Goal: Task Accomplishment & Management: Manage account settings

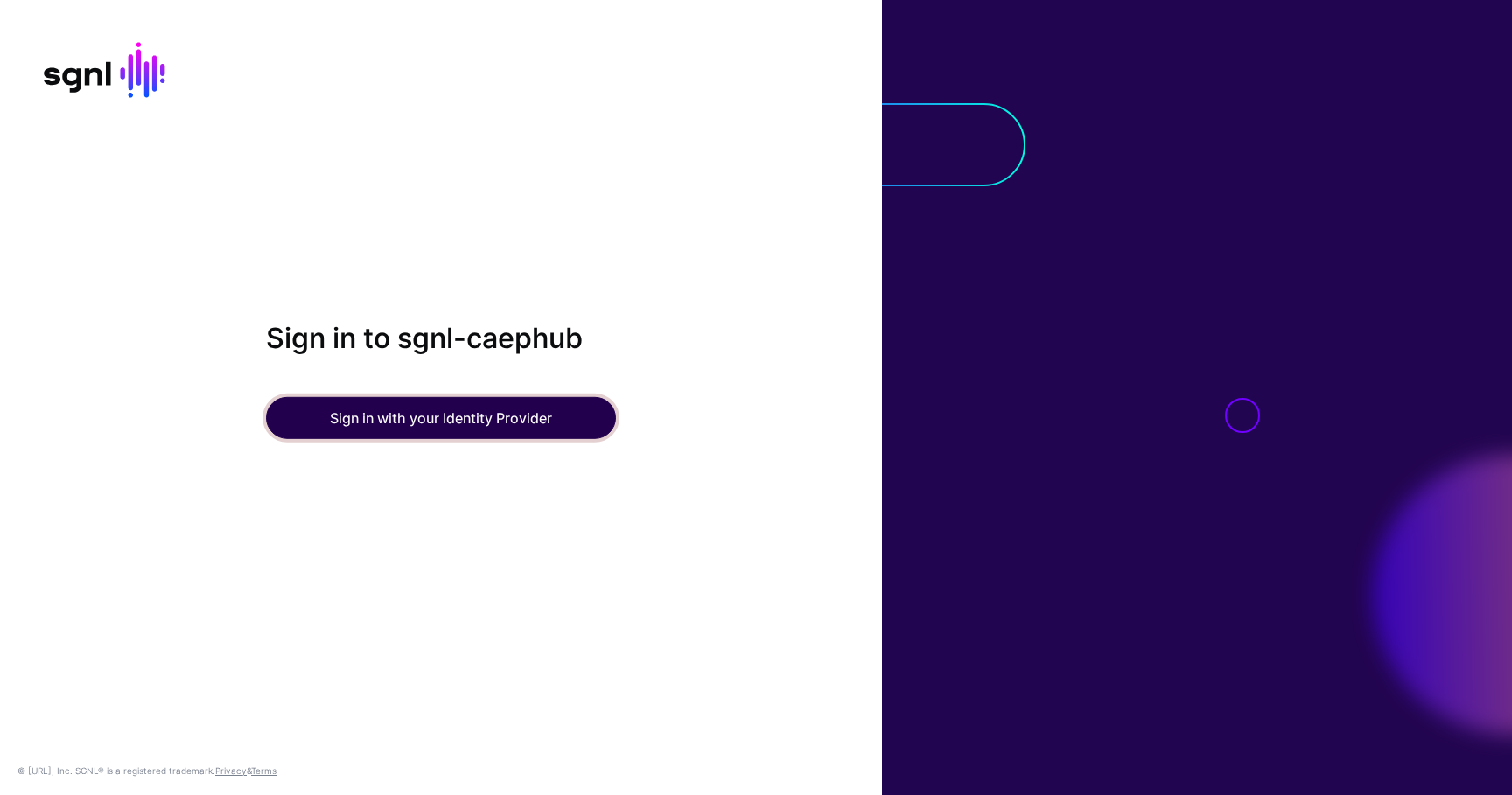
click at [500, 425] on button "Sign in with your Identity Provider" at bounding box center [441, 418] width 350 height 42
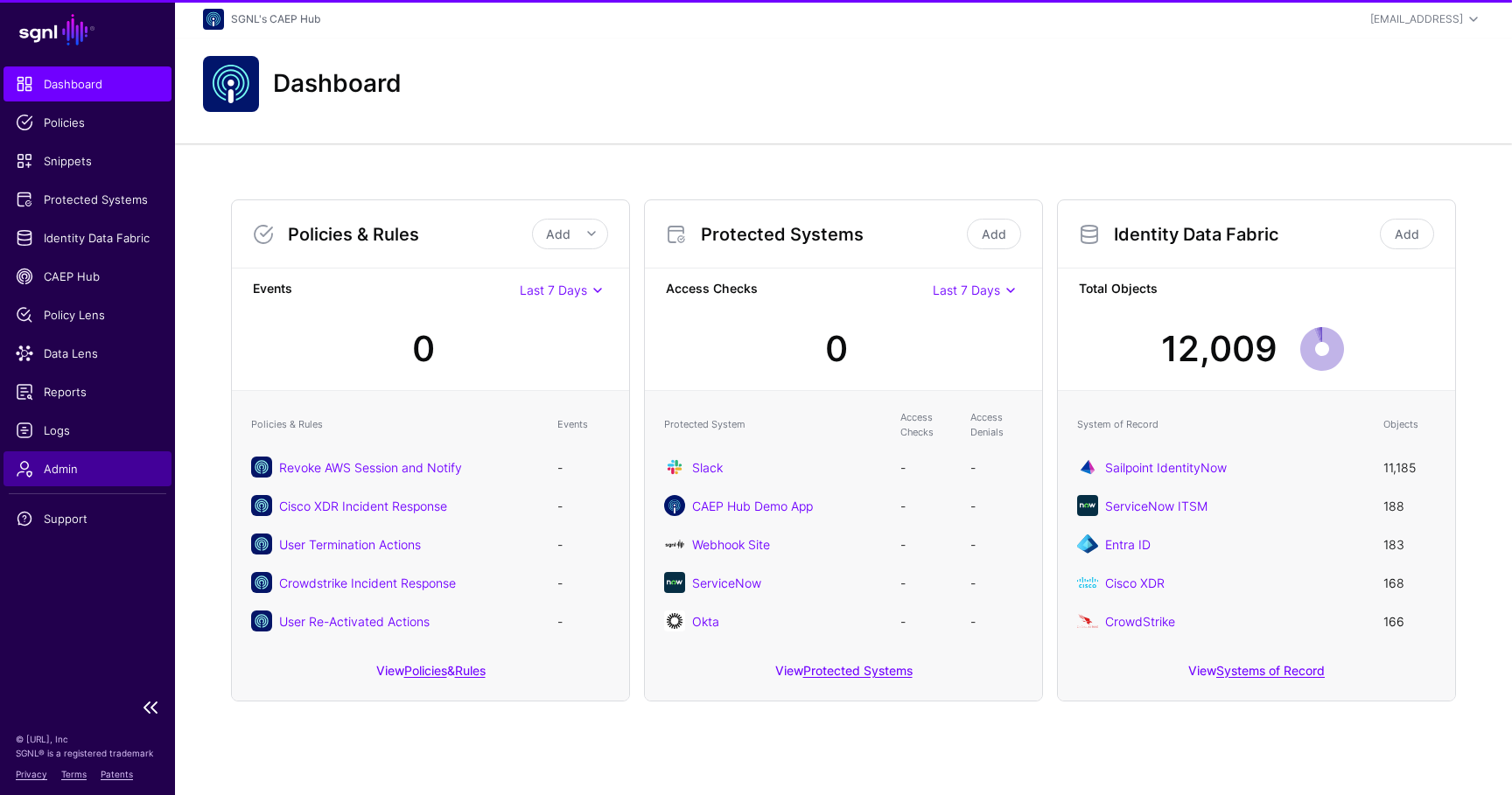
click at [112, 470] on span "Admin" at bounding box center [87, 469] width 144 height 18
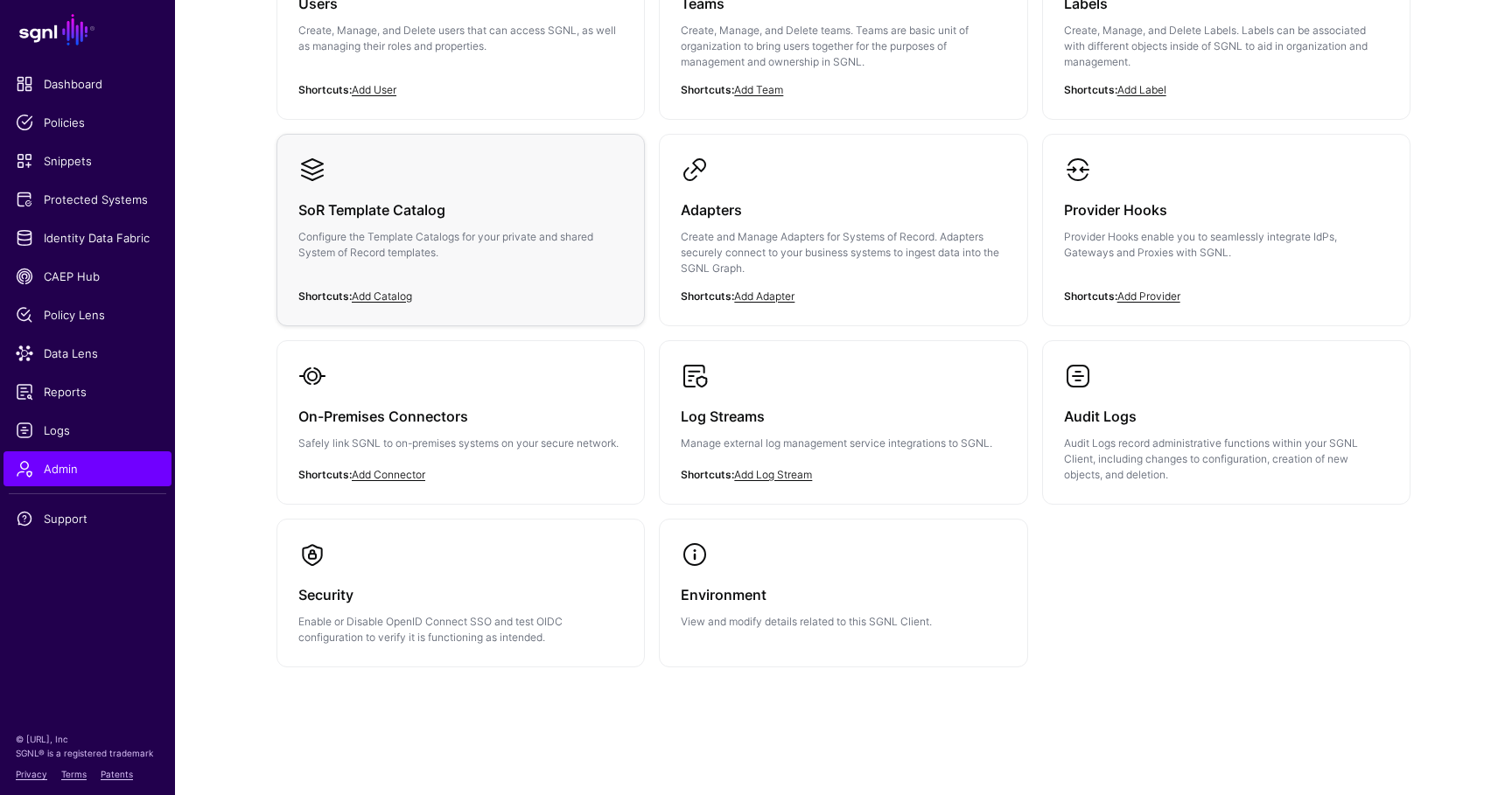
scroll to position [262, 0]
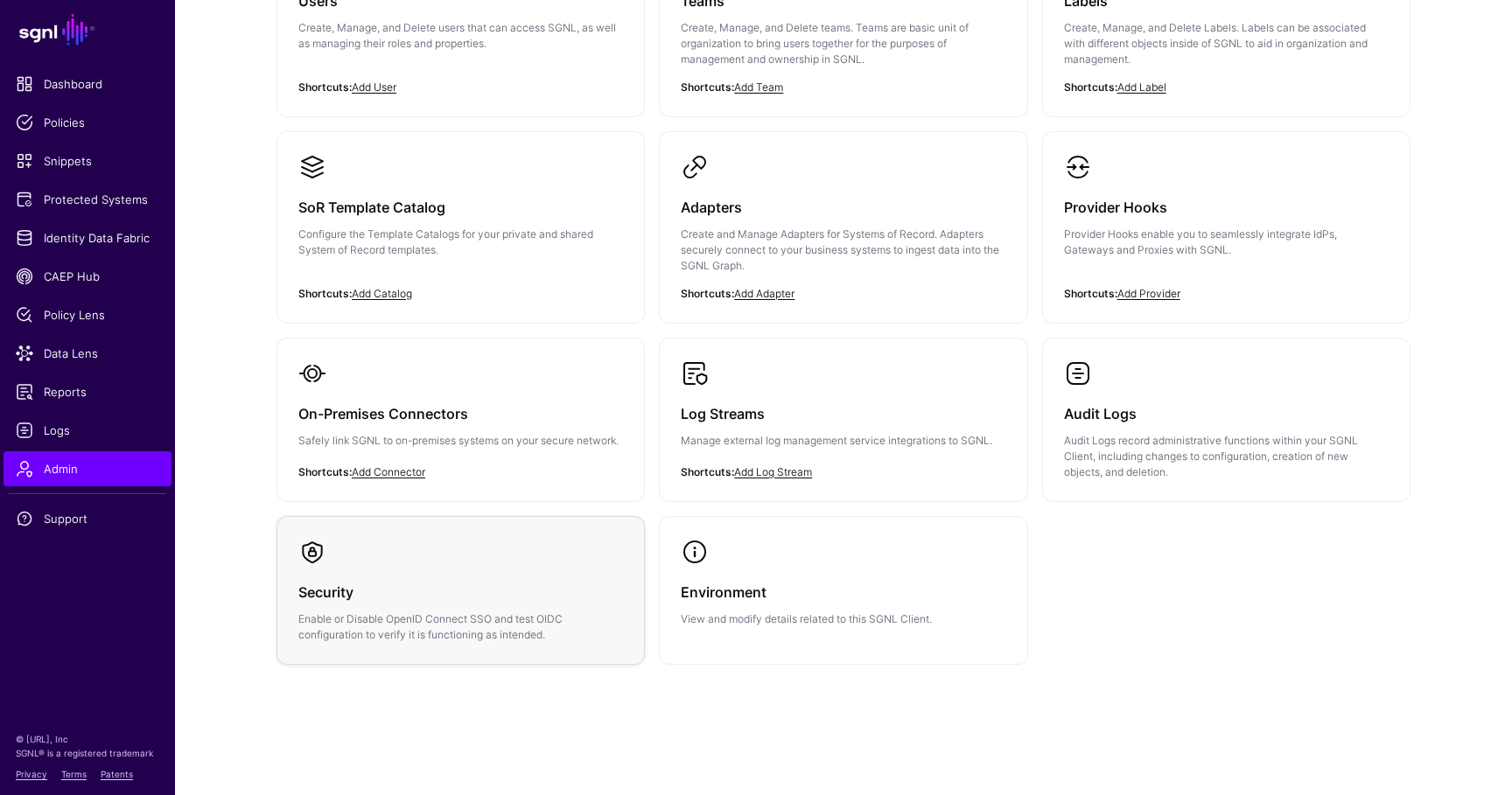
click at [539, 585] on h3 "Security" at bounding box center [461, 592] width 325 height 25
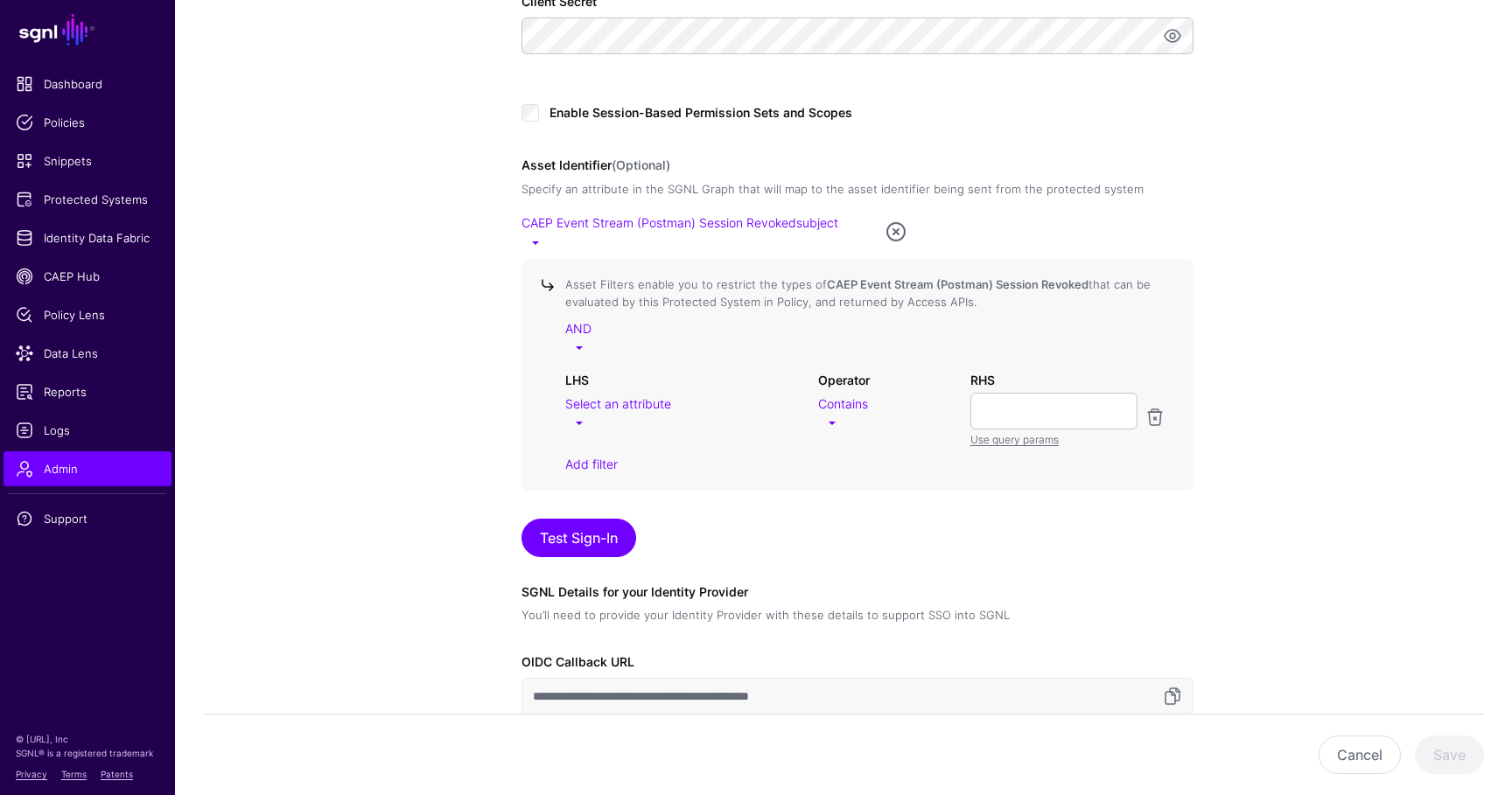
scroll to position [591, 0]
click at [1160, 416] on link at bounding box center [1155, 415] width 21 height 21
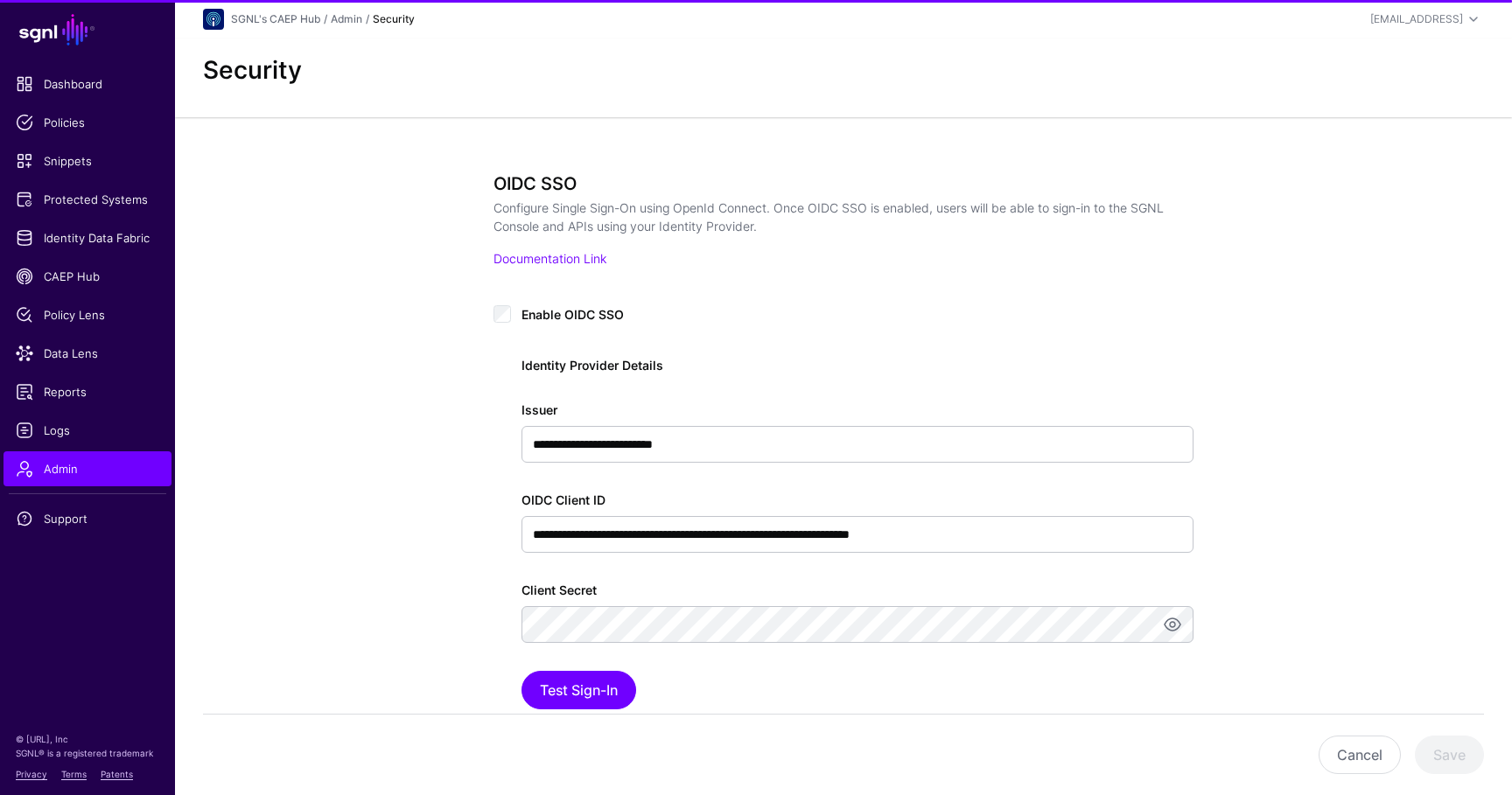
scroll to position [217, 0]
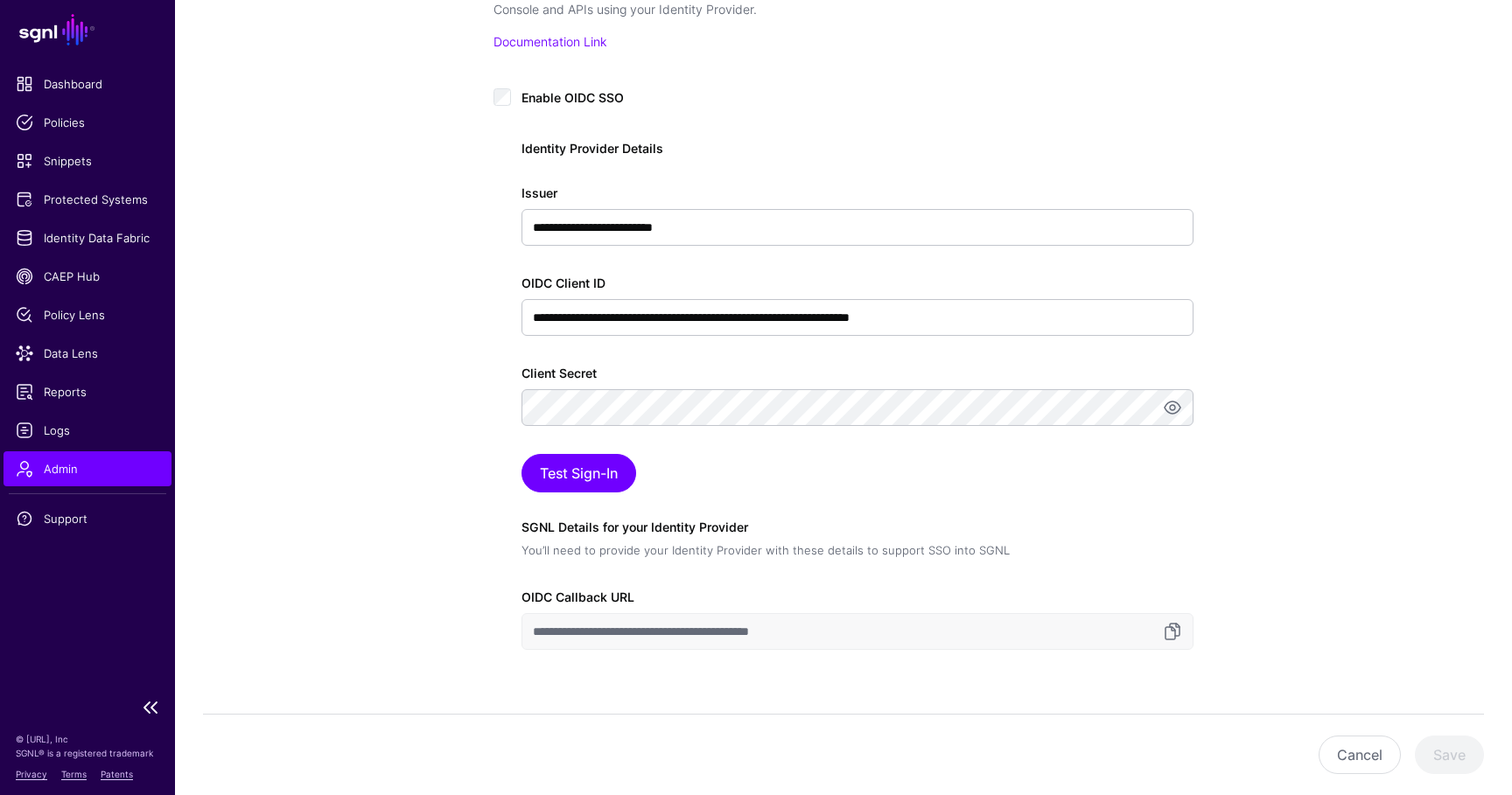
click at [89, 476] on span "Admin" at bounding box center [87, 469] width 144 height 18
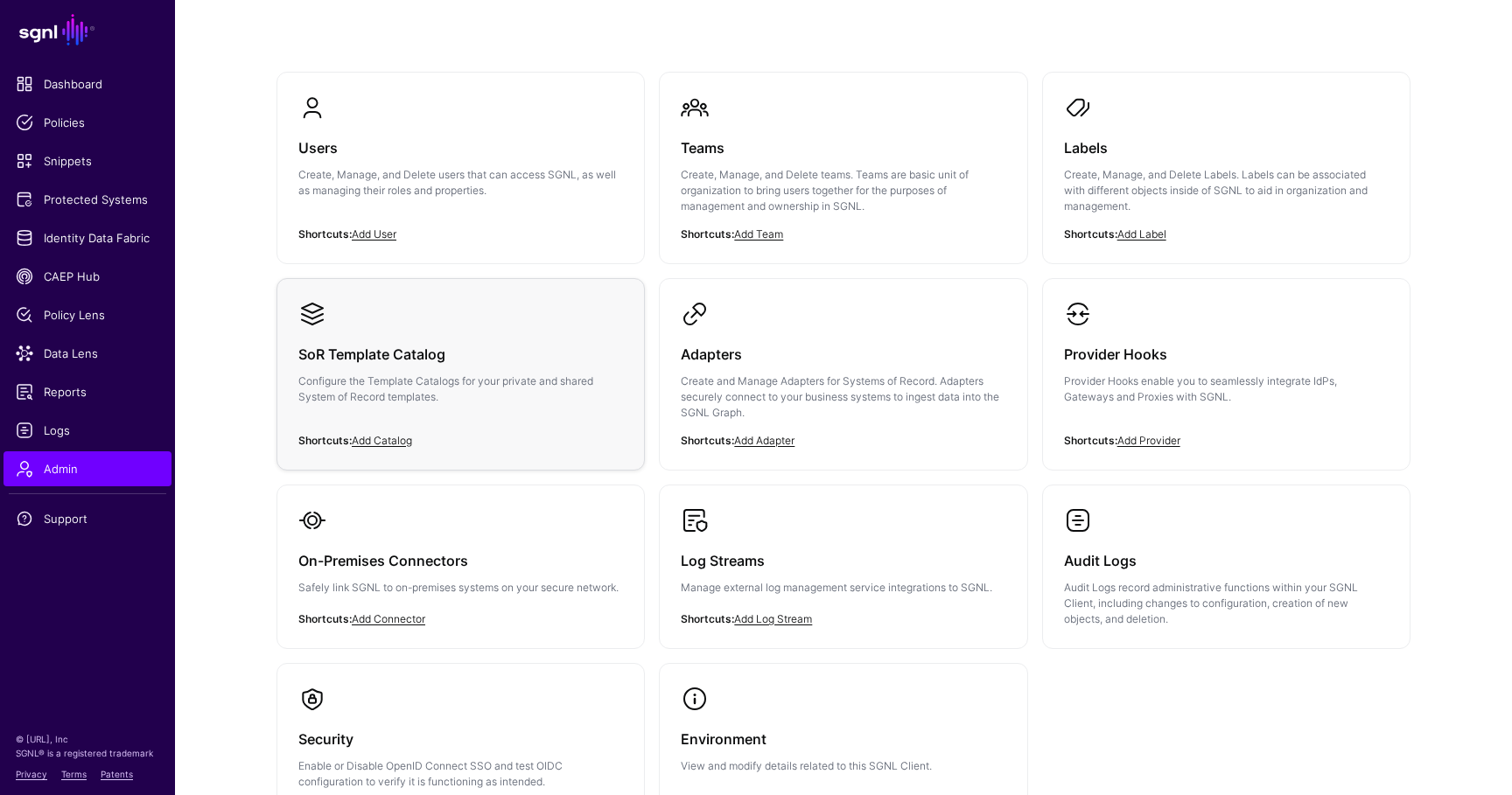
scroll to position [74, 0]
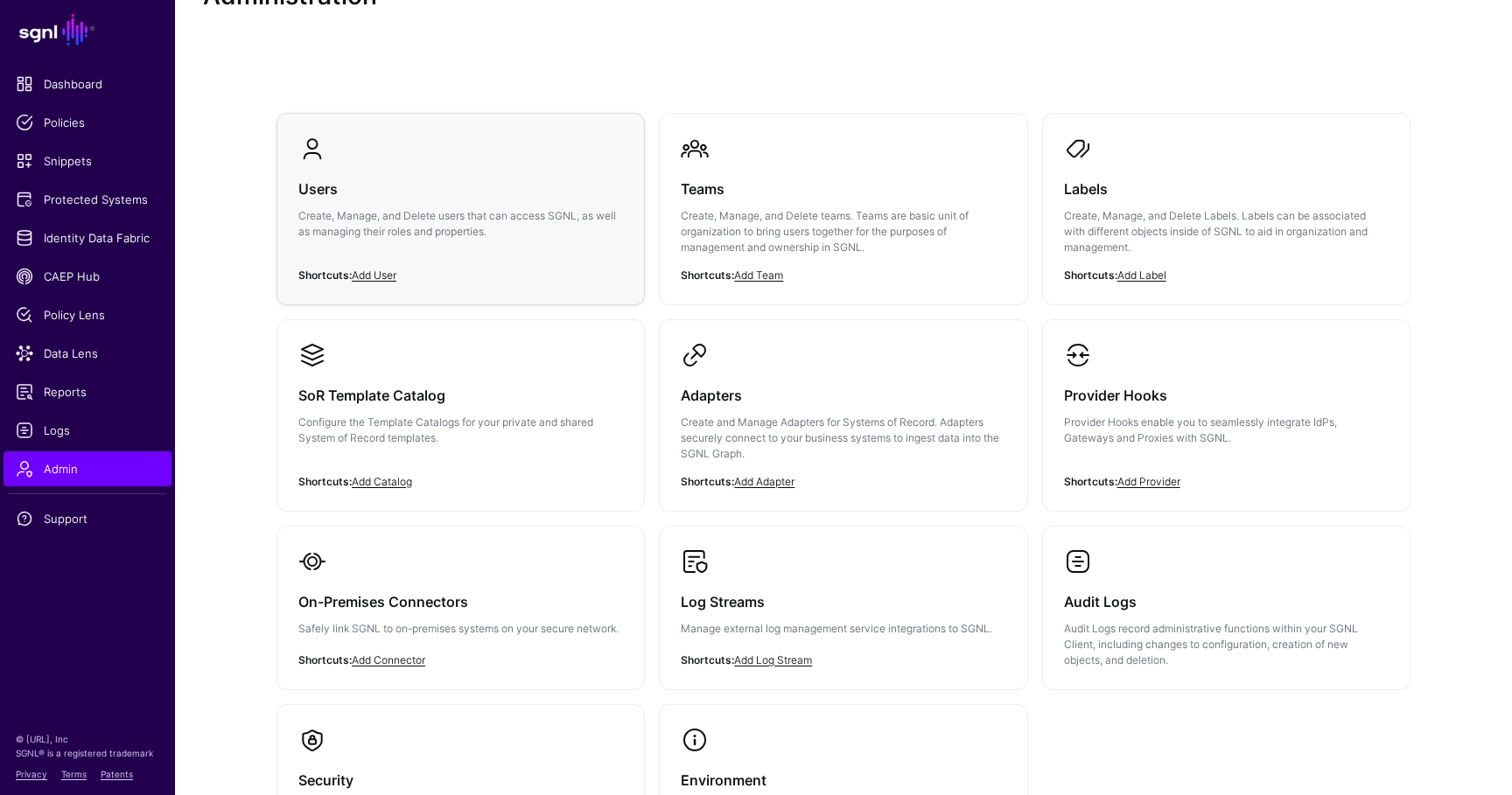
click at [473, 194] on h3 "Users" at bounding box center [461, 189] width 325 height 25
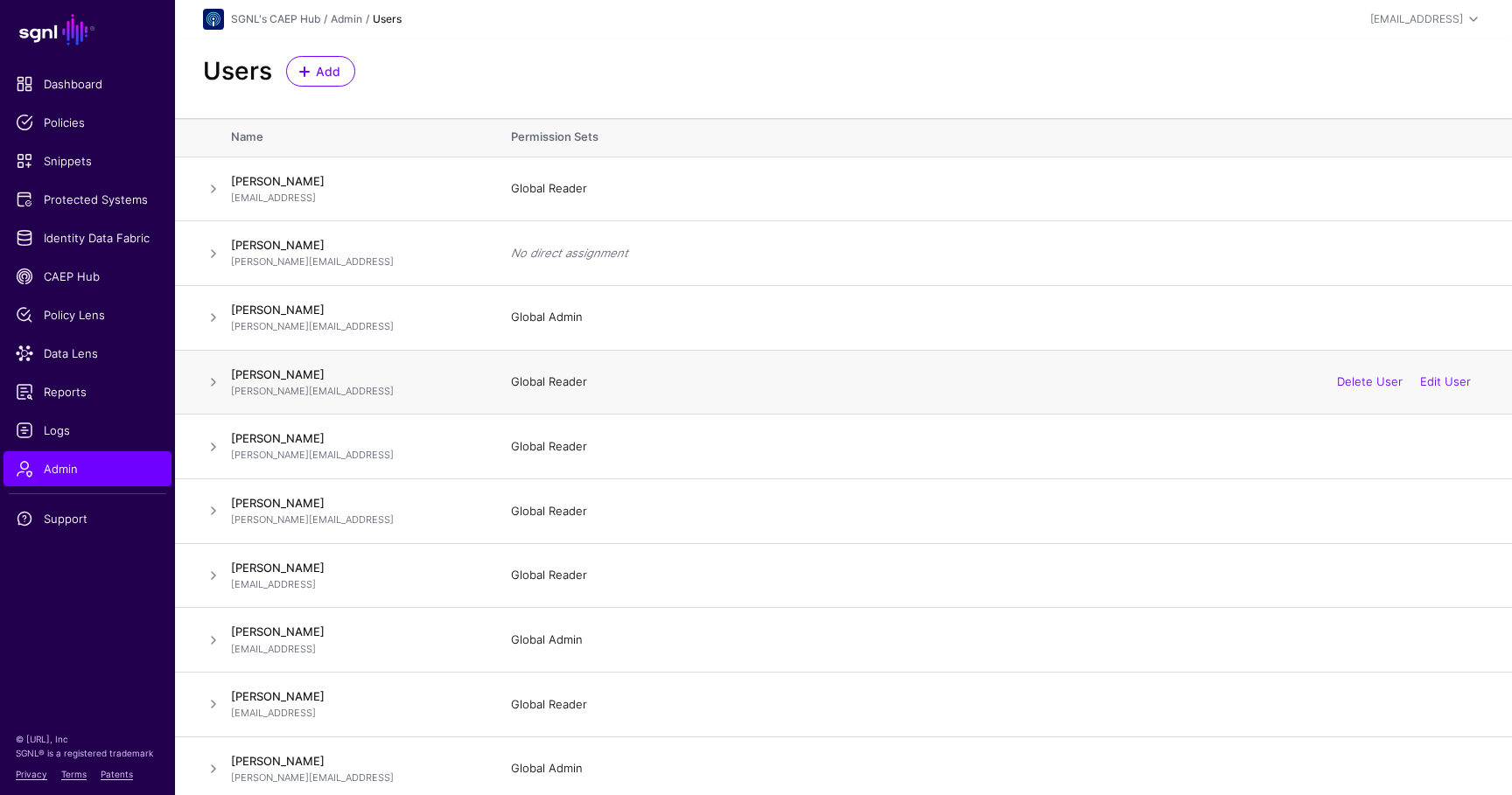
scroll to position [6, 0]
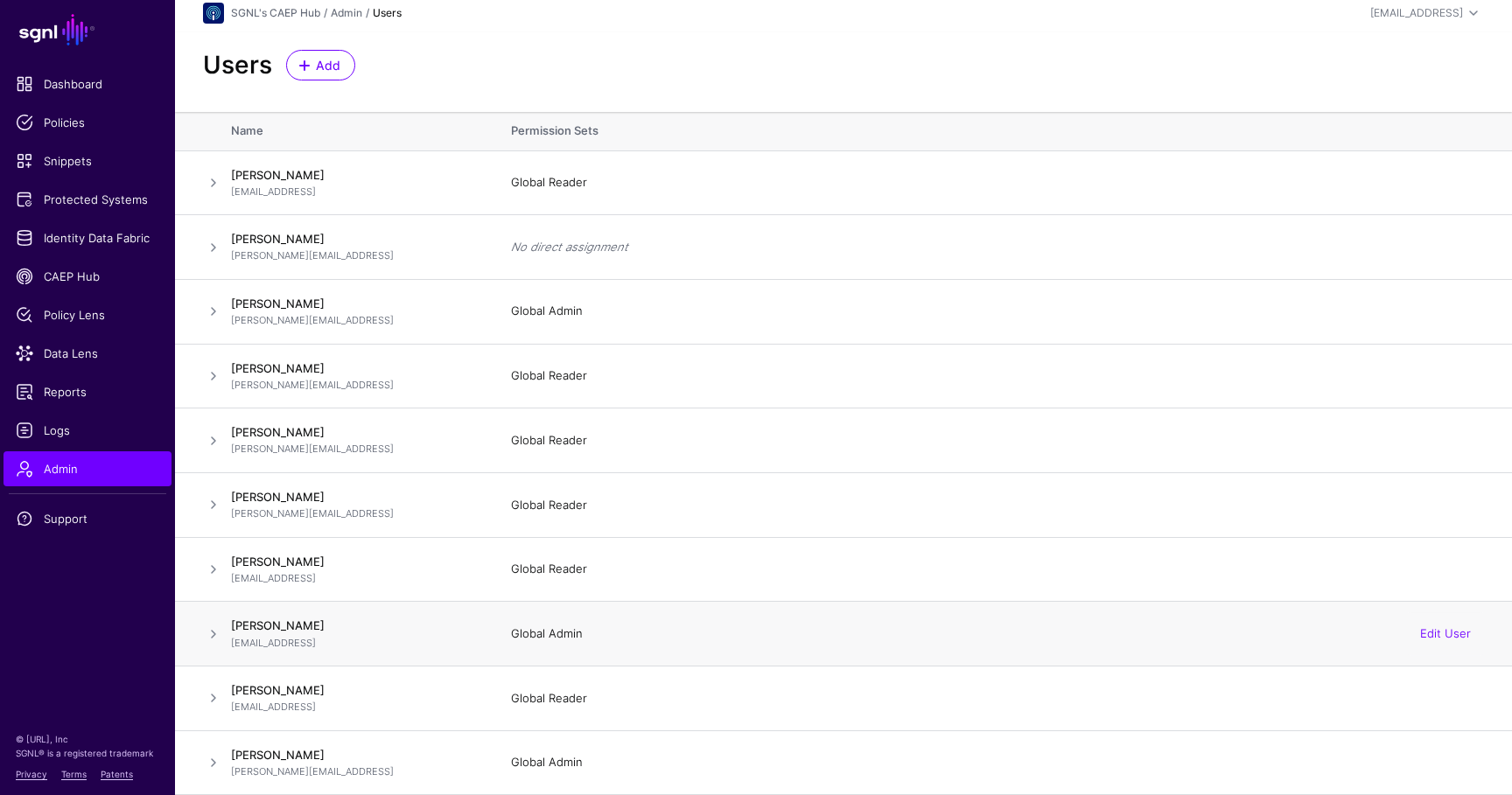
click at [213, 636] on span at bounding box center [213, 634] width 21 height 21
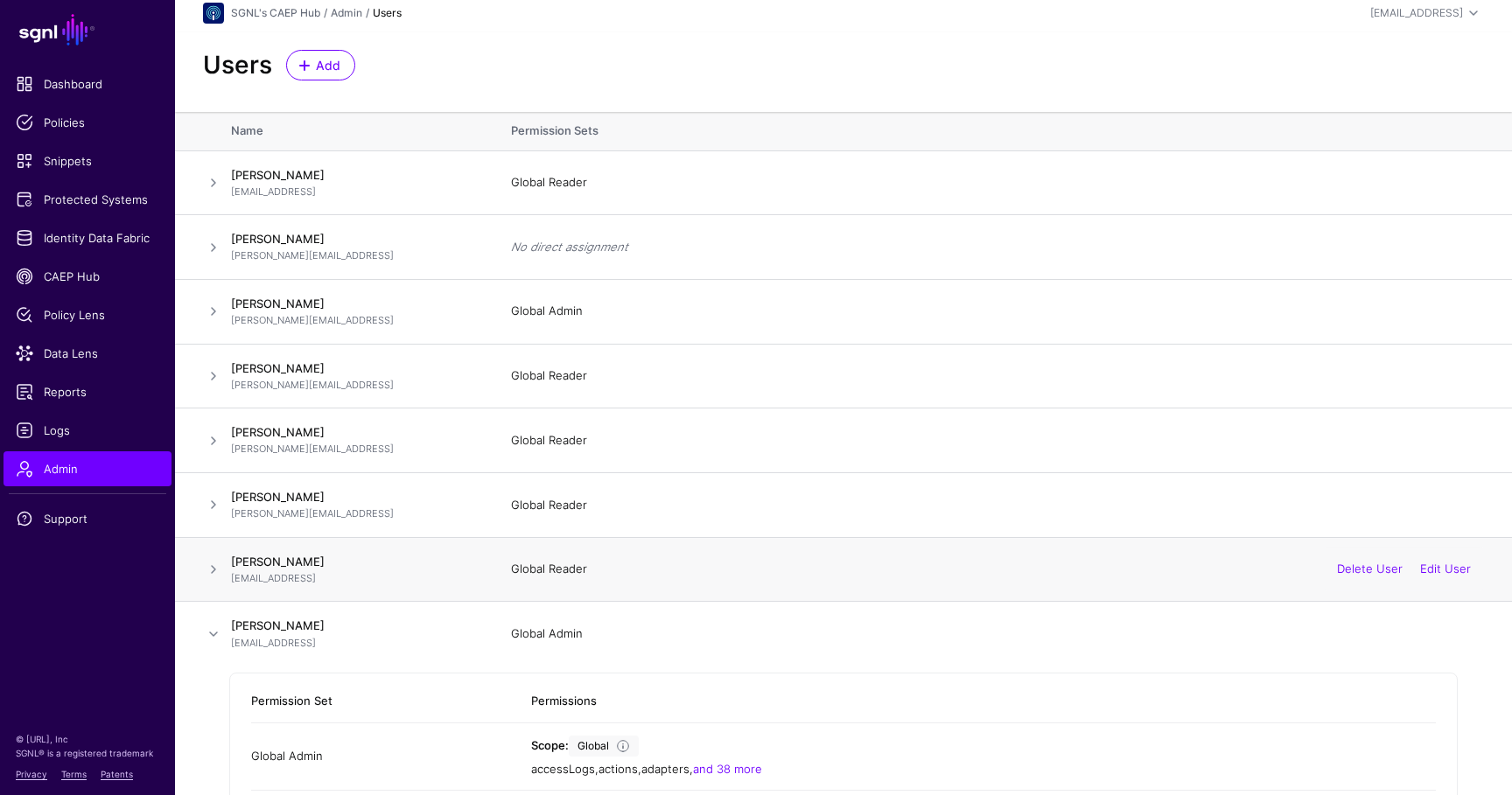
scroll to position [234, 0]
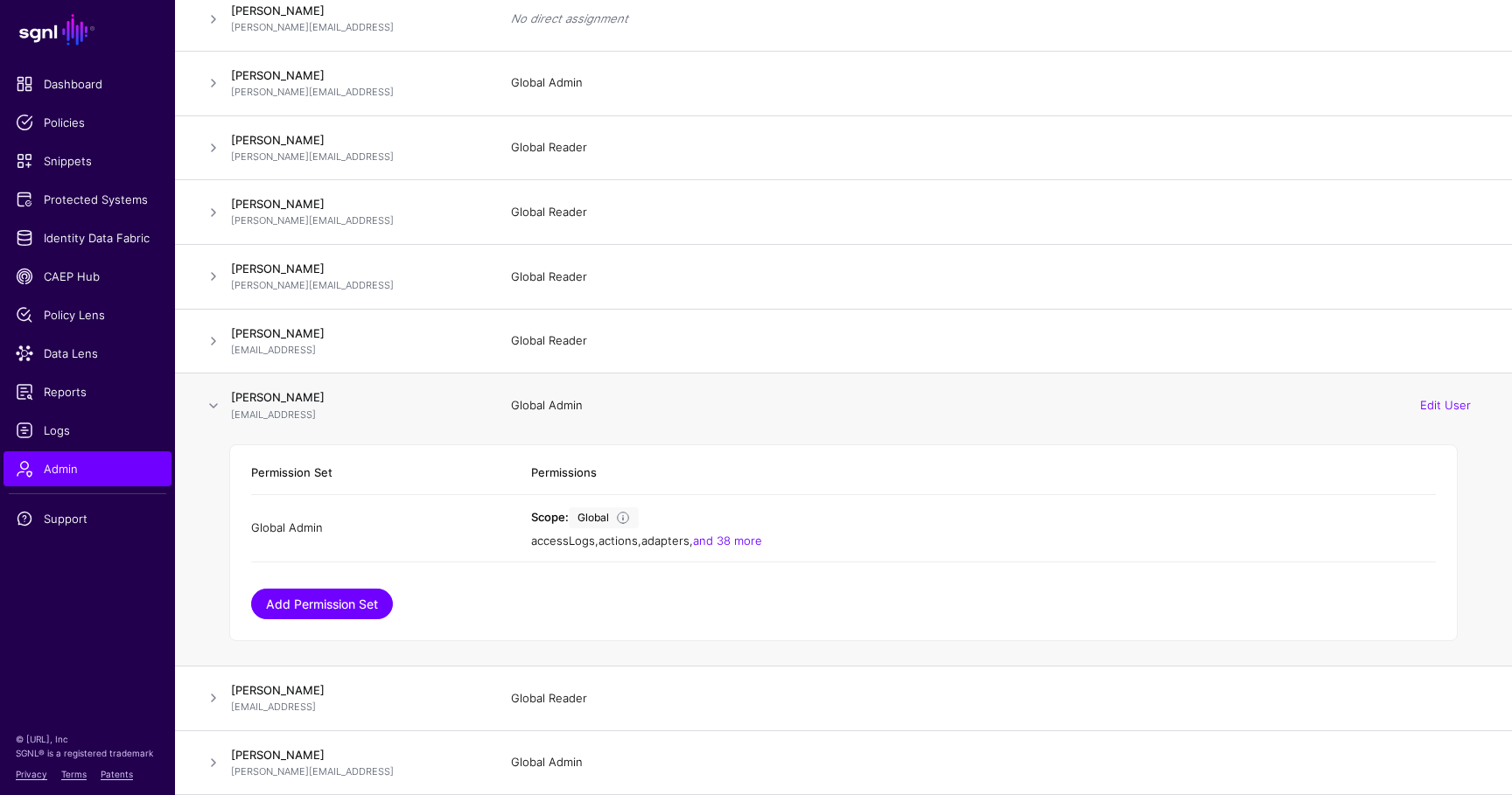
click at [370, 602] on link "Add Permission Set" at bounding box center [322, 603] width 142 height 31
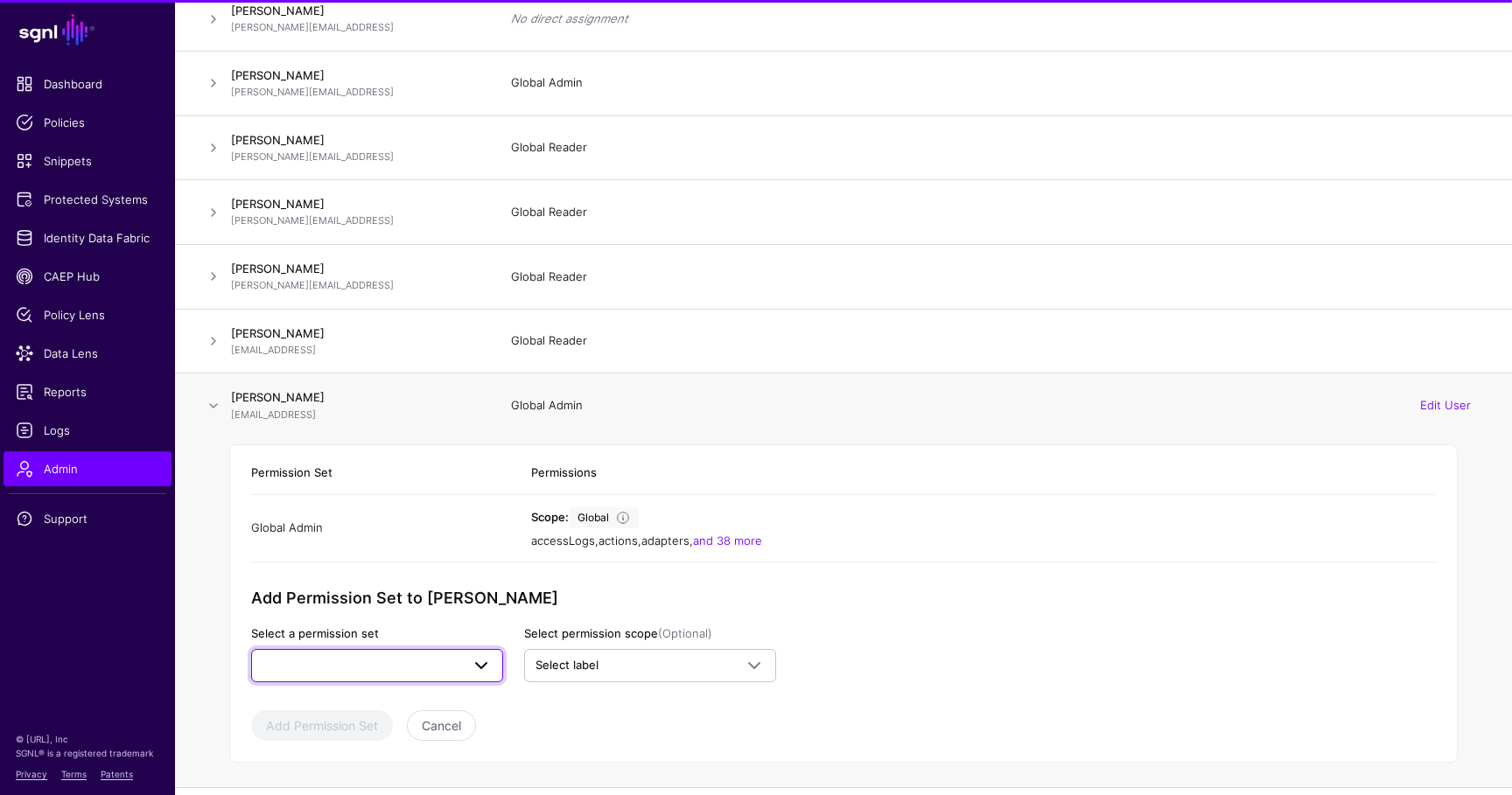
click at [399, 680] on link at bounding box center [377, 665] width 252 height 33
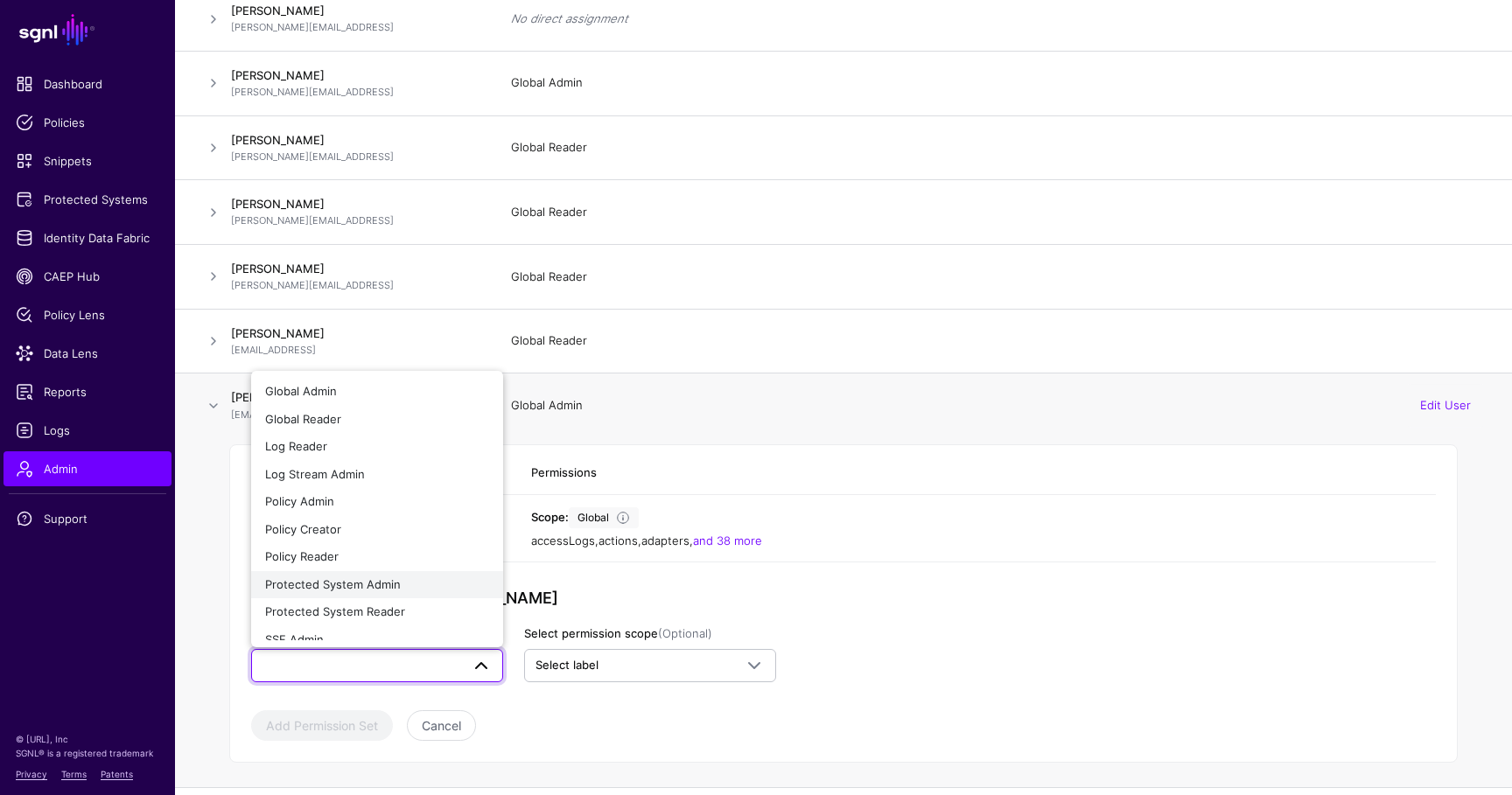
click at [410, 589] on div "Protected System Admin" at bounding box center [377, 586] width 224 height 18
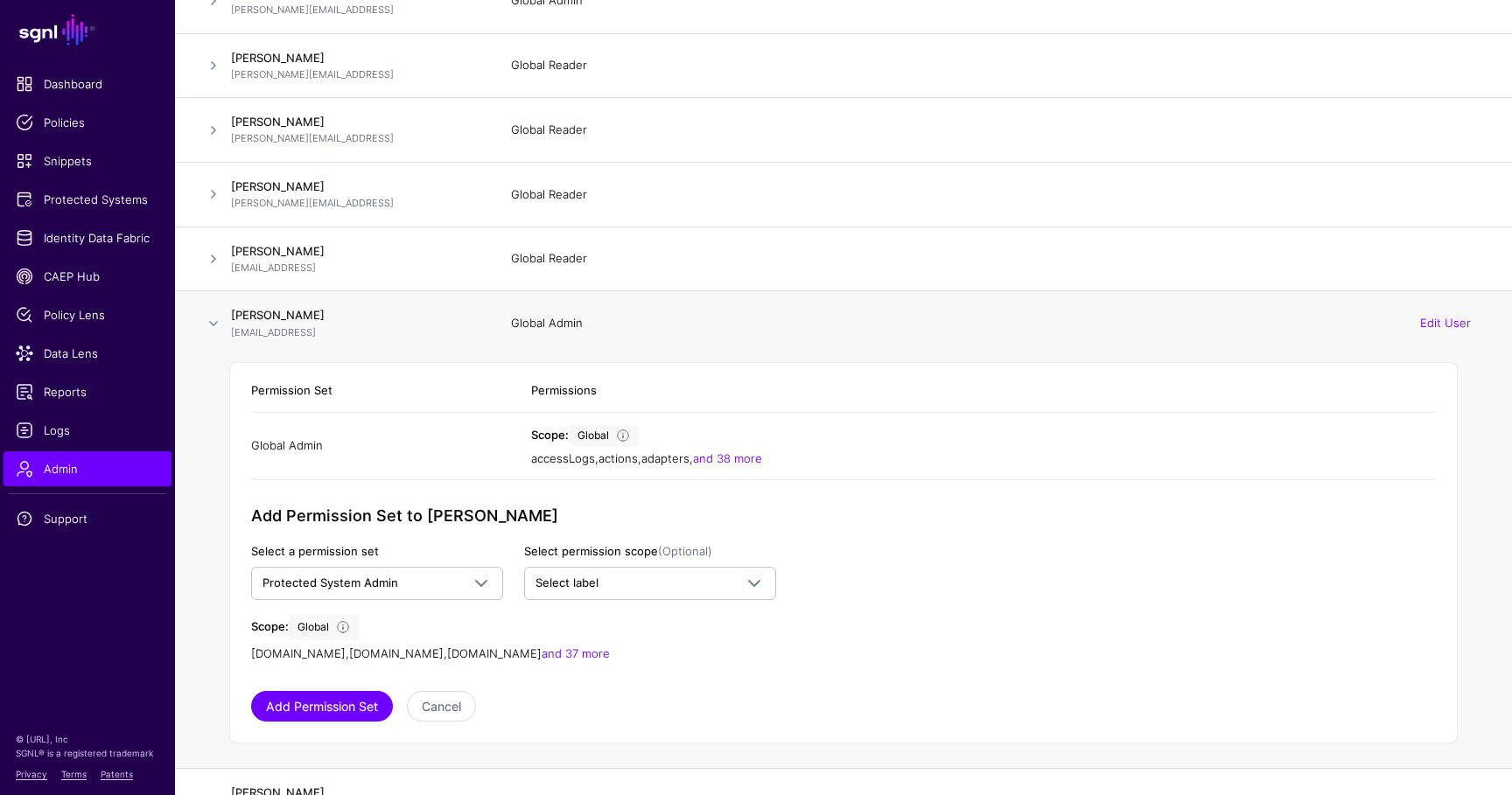
scroll to position [319, 0]
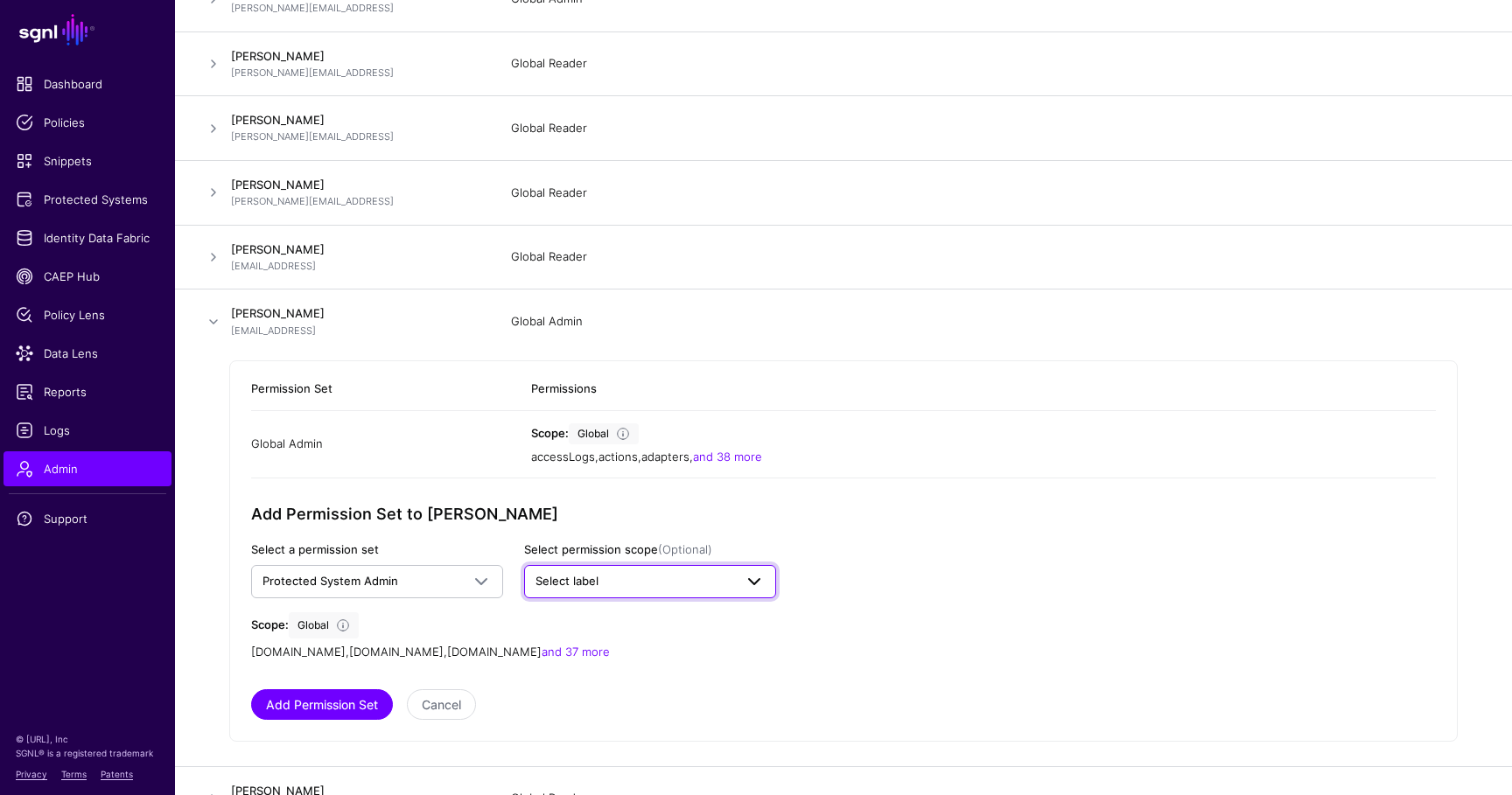
click at [607, 580] on span "Select label" at bounding box center [634, 582] width 198 height 18
click at [614, 672] on span "SGNL Managed" at bounding box center [583, 675] width 77 height 13
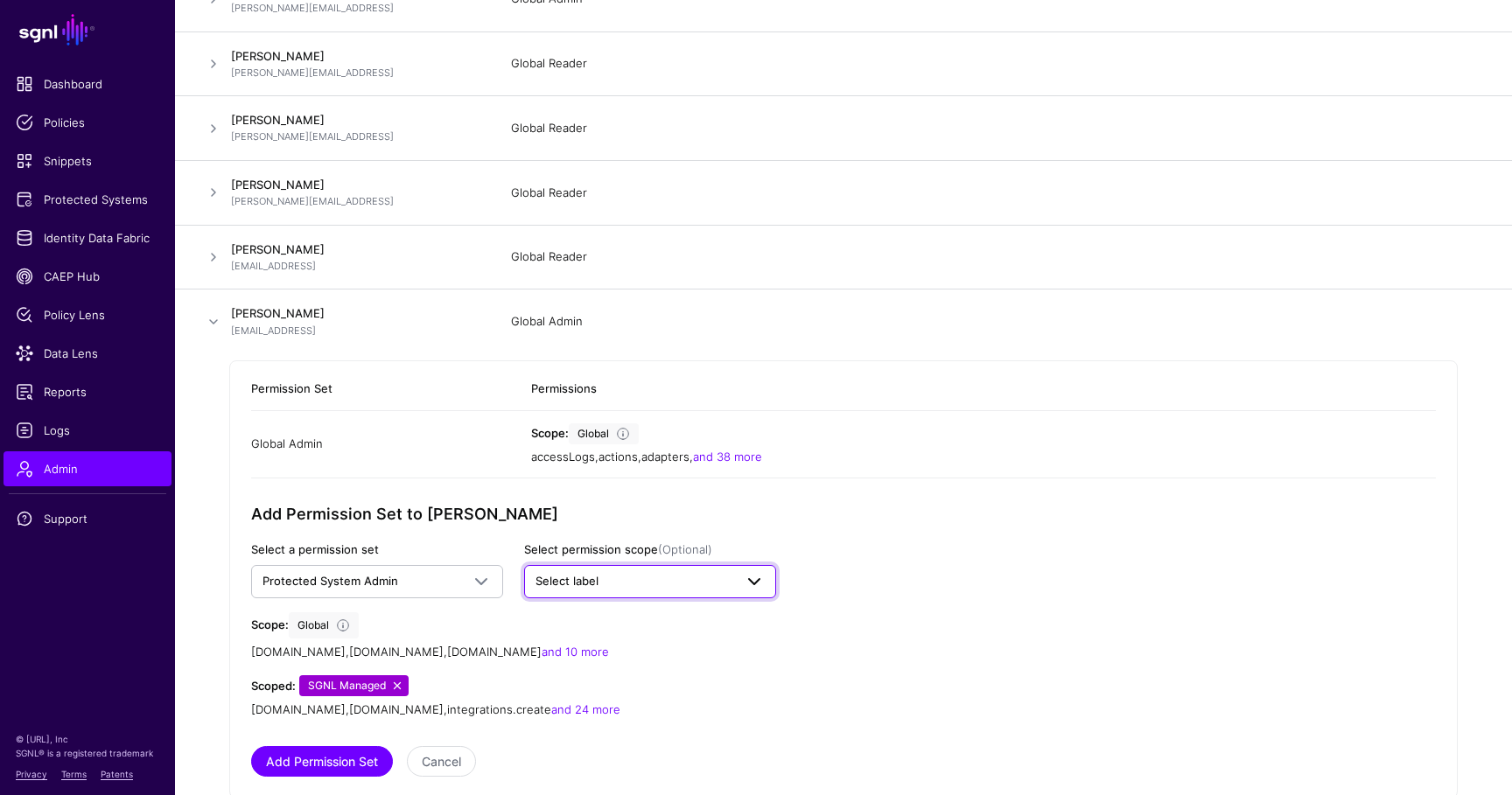
click at [751, 581] on span at bounding box center [754, 582] width 21 height 21
click at [696, 598] on div "Add Permission Set to [PERSON_NAME] Select a permission set Protected System Ad…" at bounding box center [513, 611] width 525 height 213
click at [399, 685] on link at bounding box center [397, 686] width 14 height 14
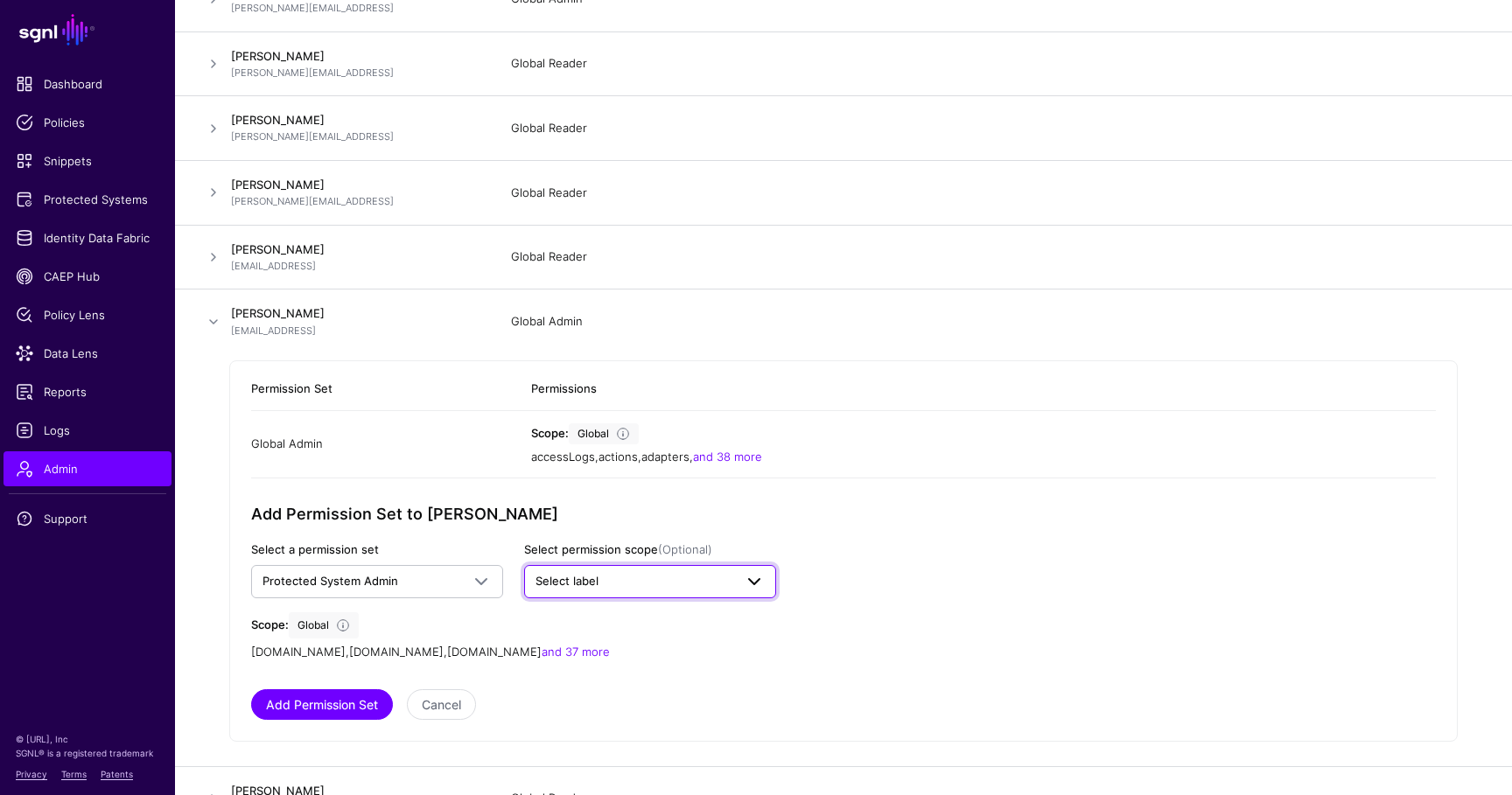
click at [630, 566] on link "Select label" at bounding box center [650, 581] width 252 height 33
click at [601, 685] on button "SGNL Managed" at bounding box center [584, 676] width 95 height 23
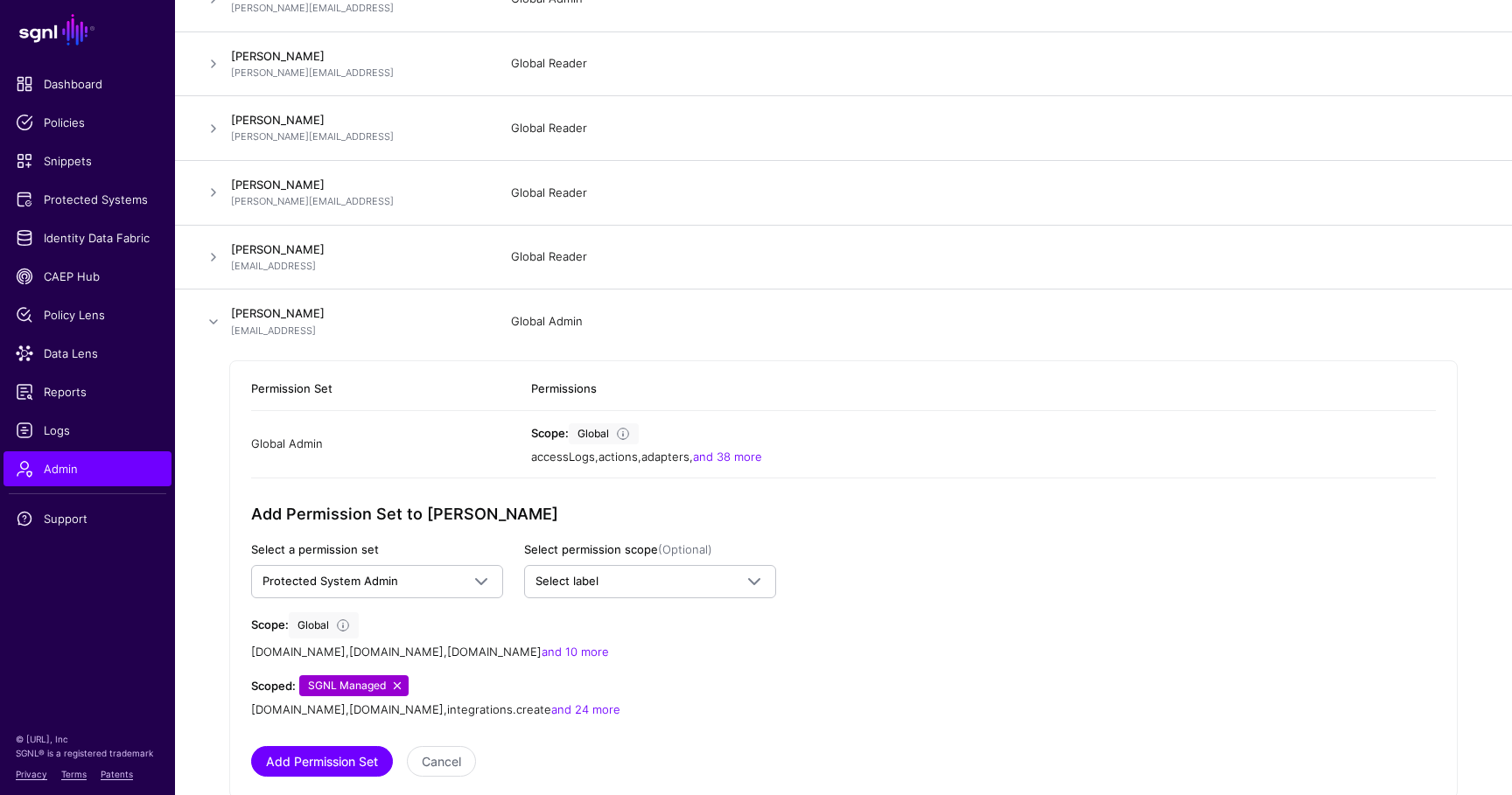
click at [399, 686] on link at bounding box center [397, 686] width 14 height 14
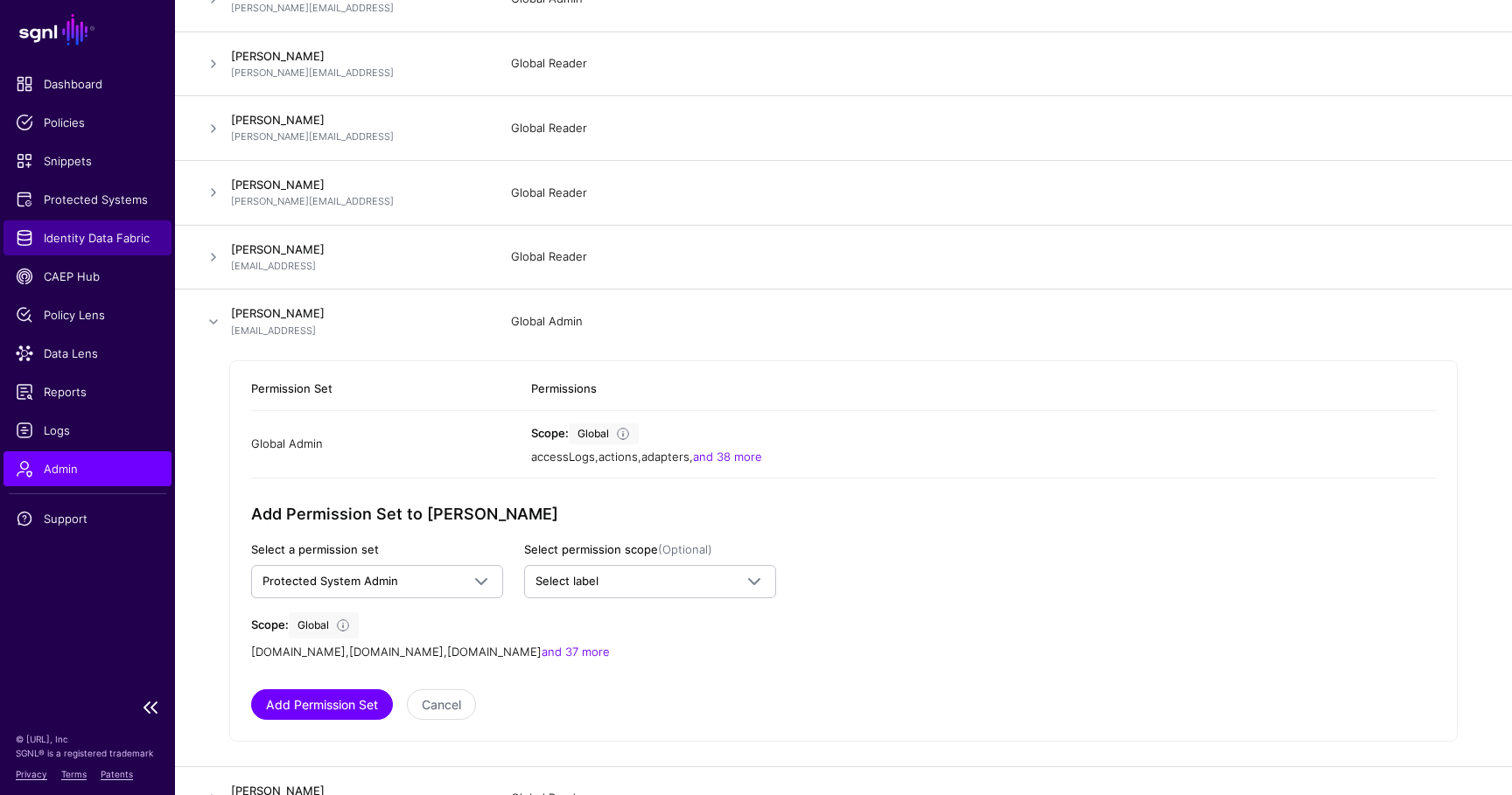
click at [93, 249] on link "Identity Data Fabric" at bounding box center [87, 237] width 168 height 35
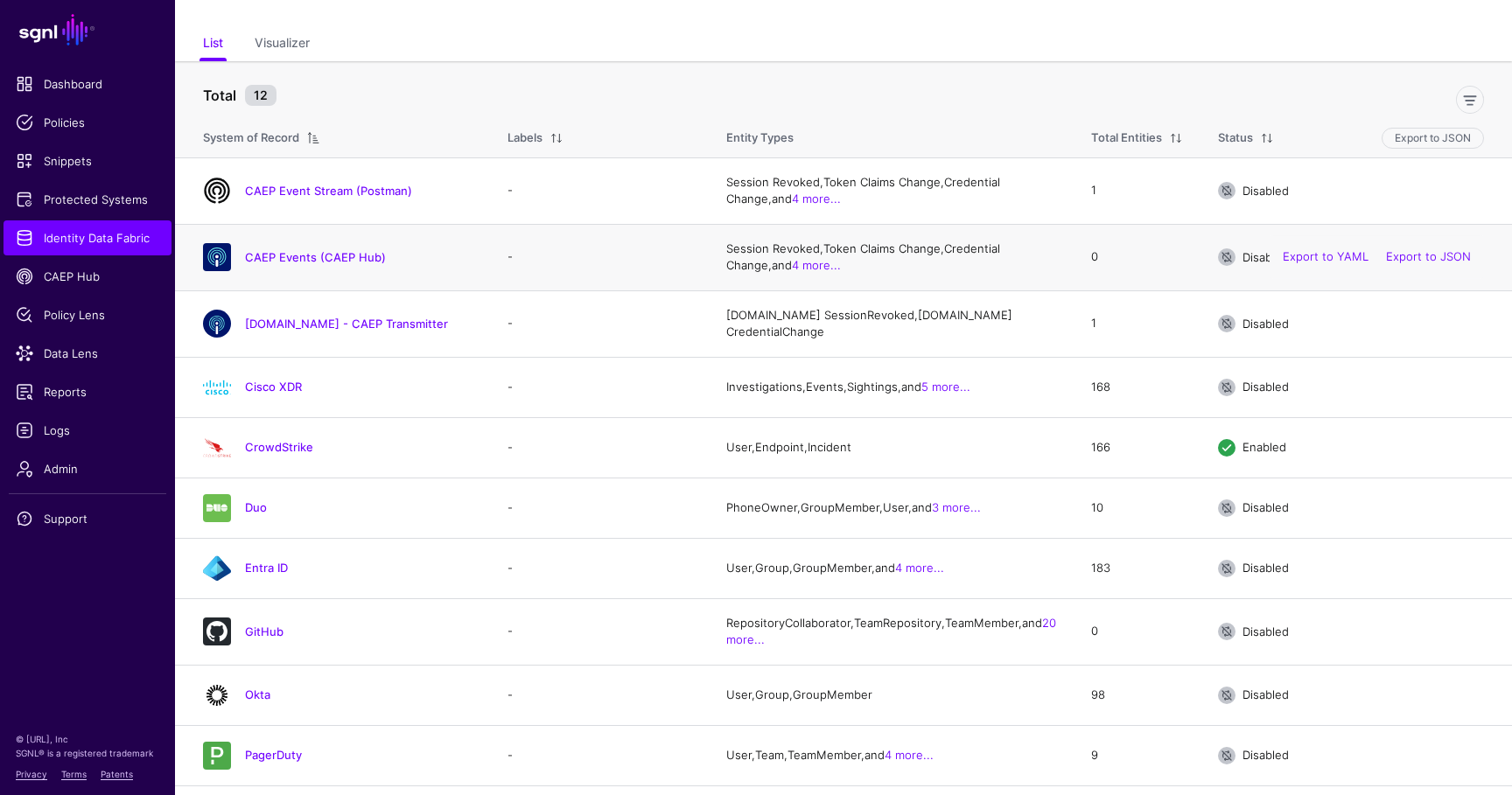
scroll to position [196, 0]
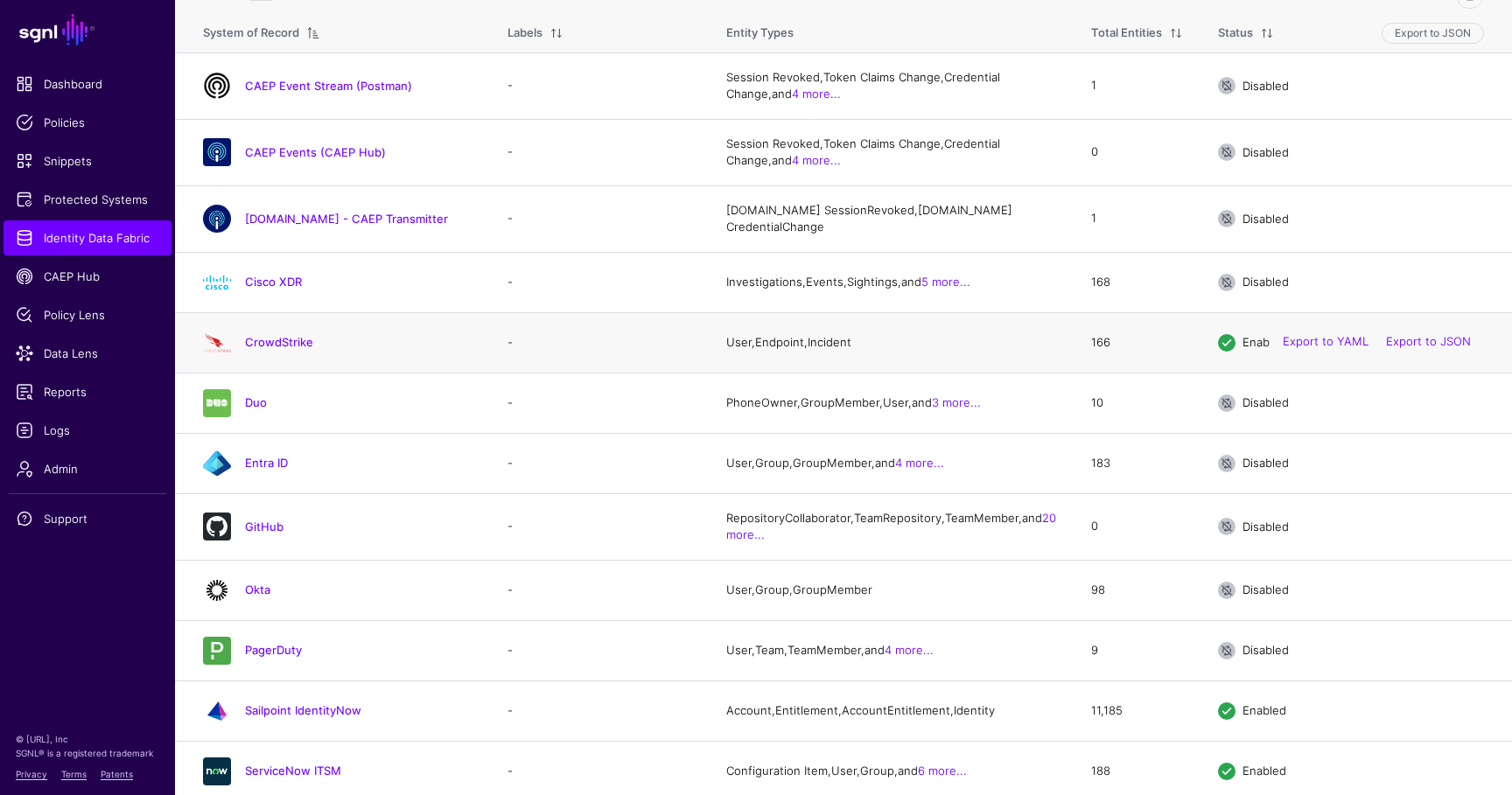
click at [277, 357] on div "CrowdStrike" at bounding box center [338, 342] width 284 height 28
click at [279, 349] on link "CrowdStrike" at bounding box center [279, 342] width 69 height 14
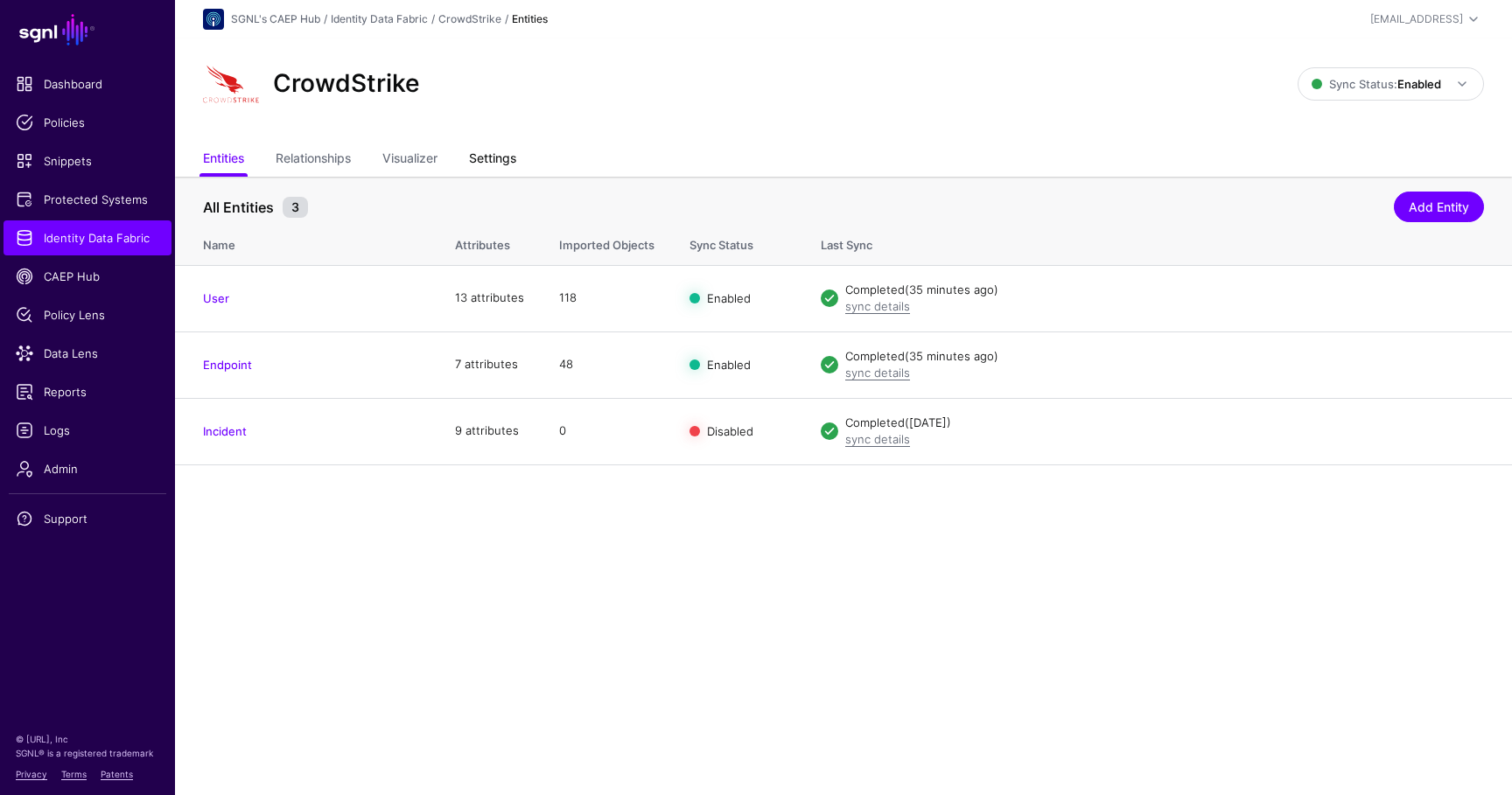
click at [495, 152] on link "Settings" at bounding box center [493, 160] width 48 height 33
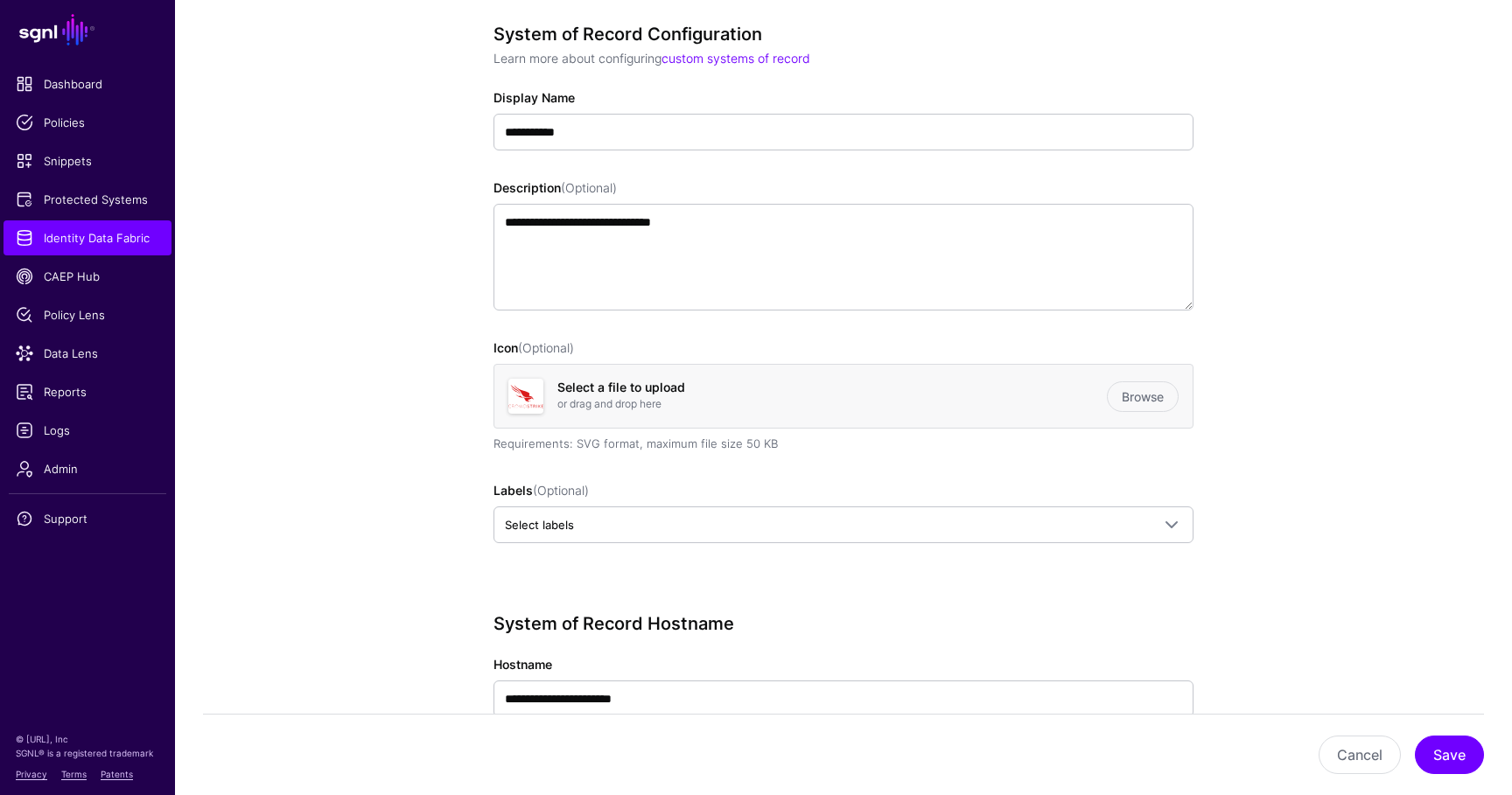
scroll to position [144, 0]
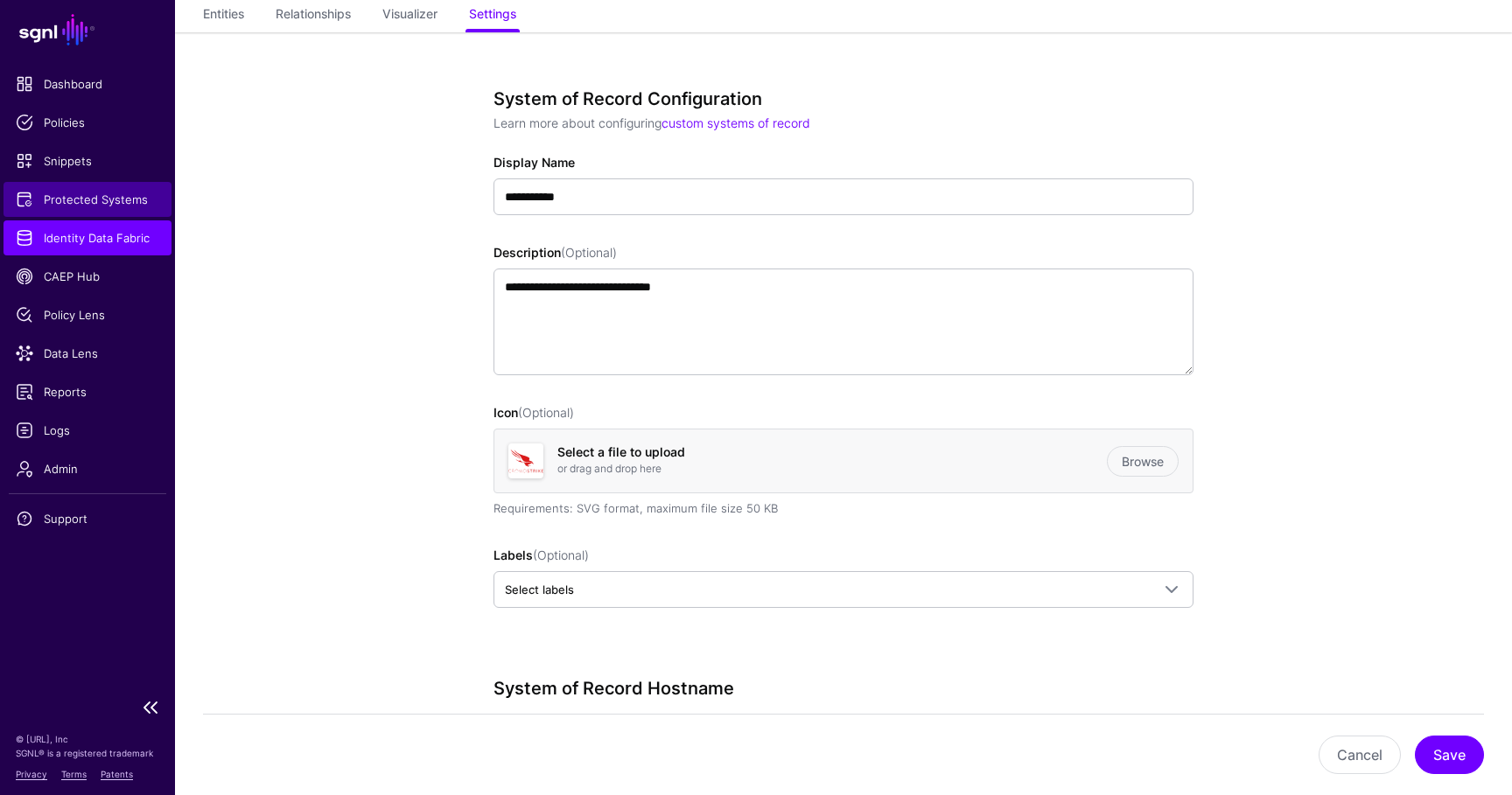
click at [99, 203] on span "Protected Systems" at bounding box center [87, 199] width 144 height 18
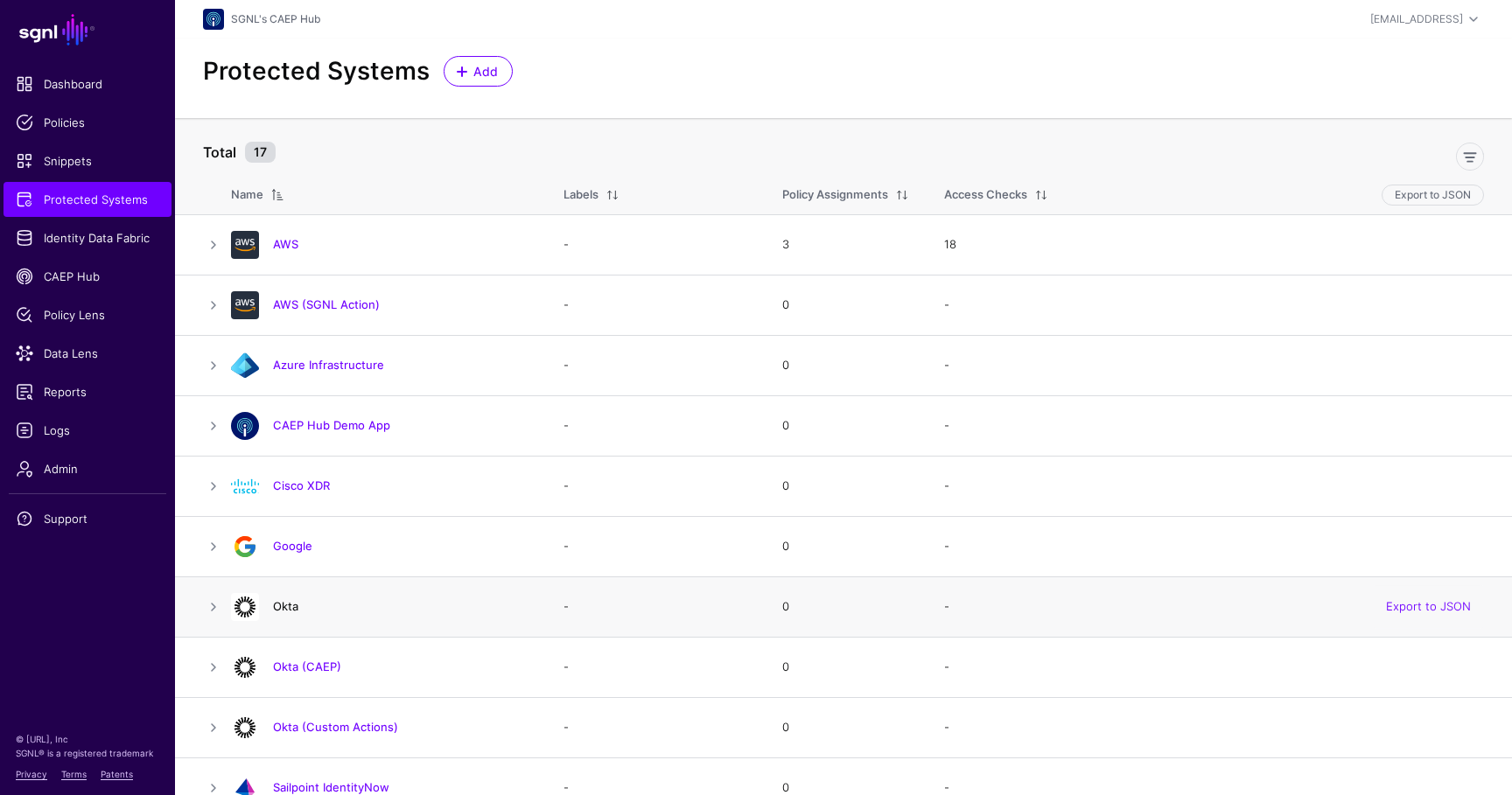
click at [282, 600] on link "Okta" at bounding box center [286, 606] width 26 height 14
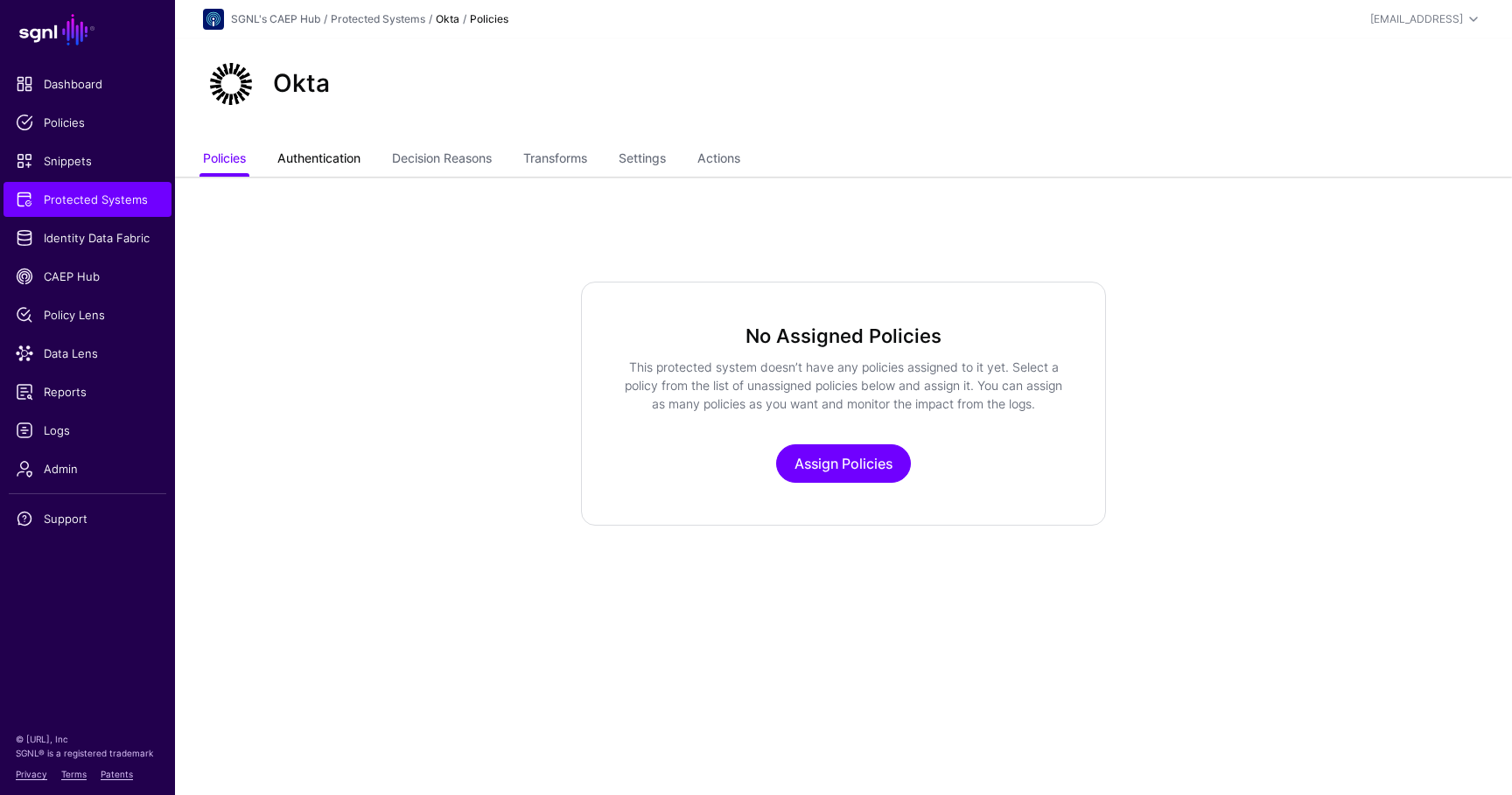
click at [351, 172] on link "Authentication" at bounding box center [319, 160] width 83 height 33
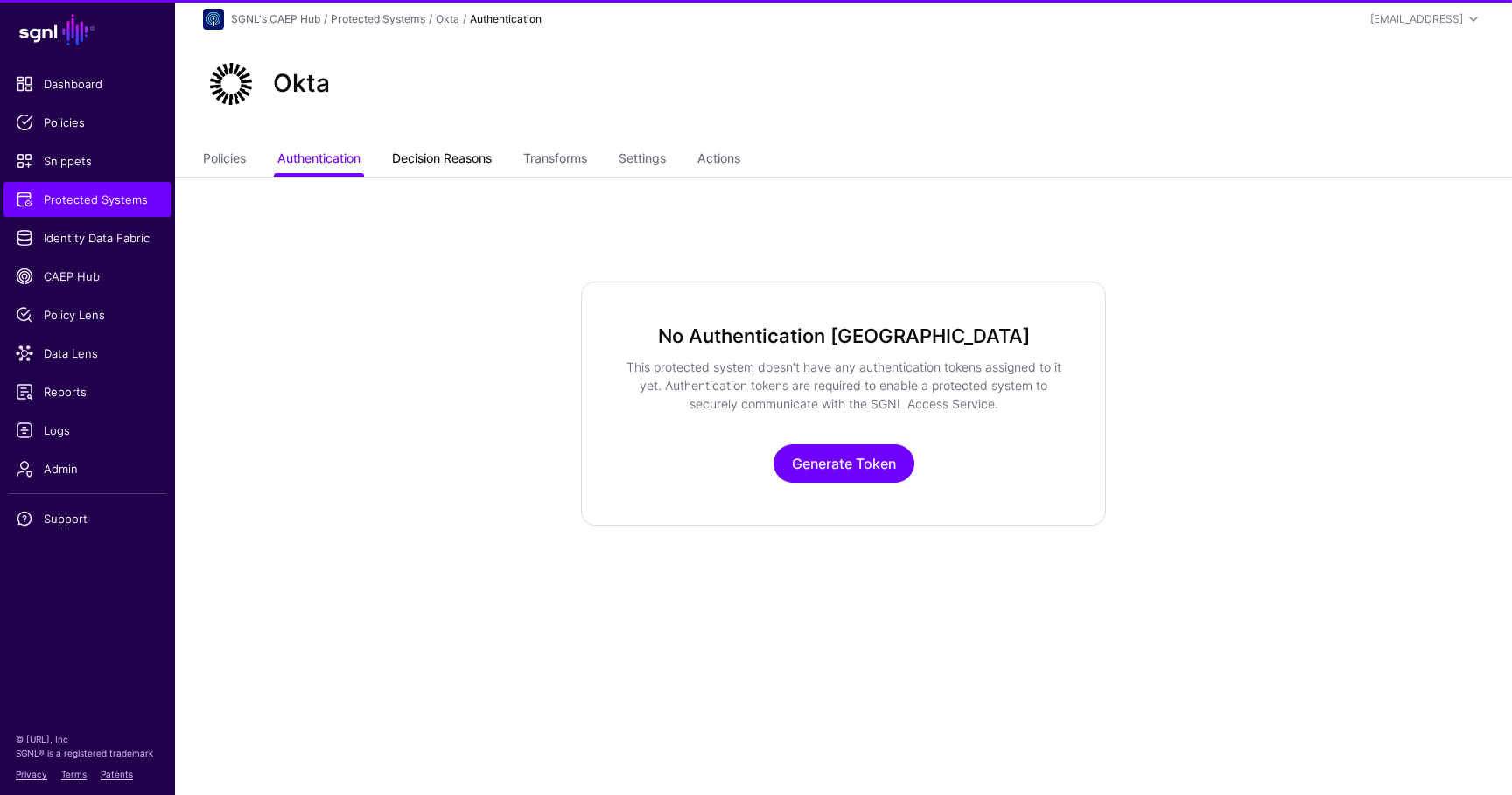
click at [424, 159] on link "Decision Reasons" at bounding box center [442, 160] width 99 height 33
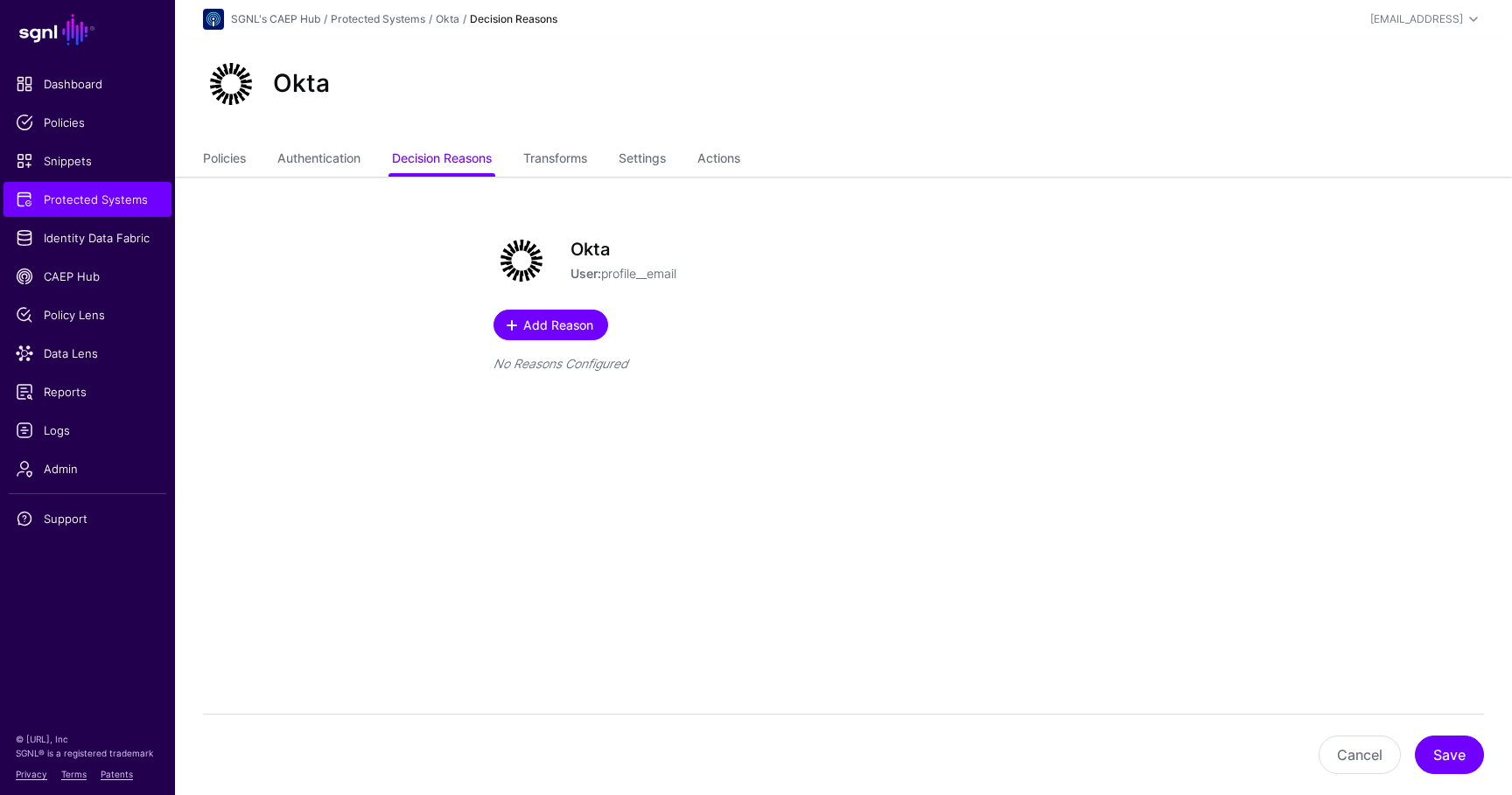
click at [549, 331] on span "Add Reason" at bounding box center [558, 325] width 74 height 19
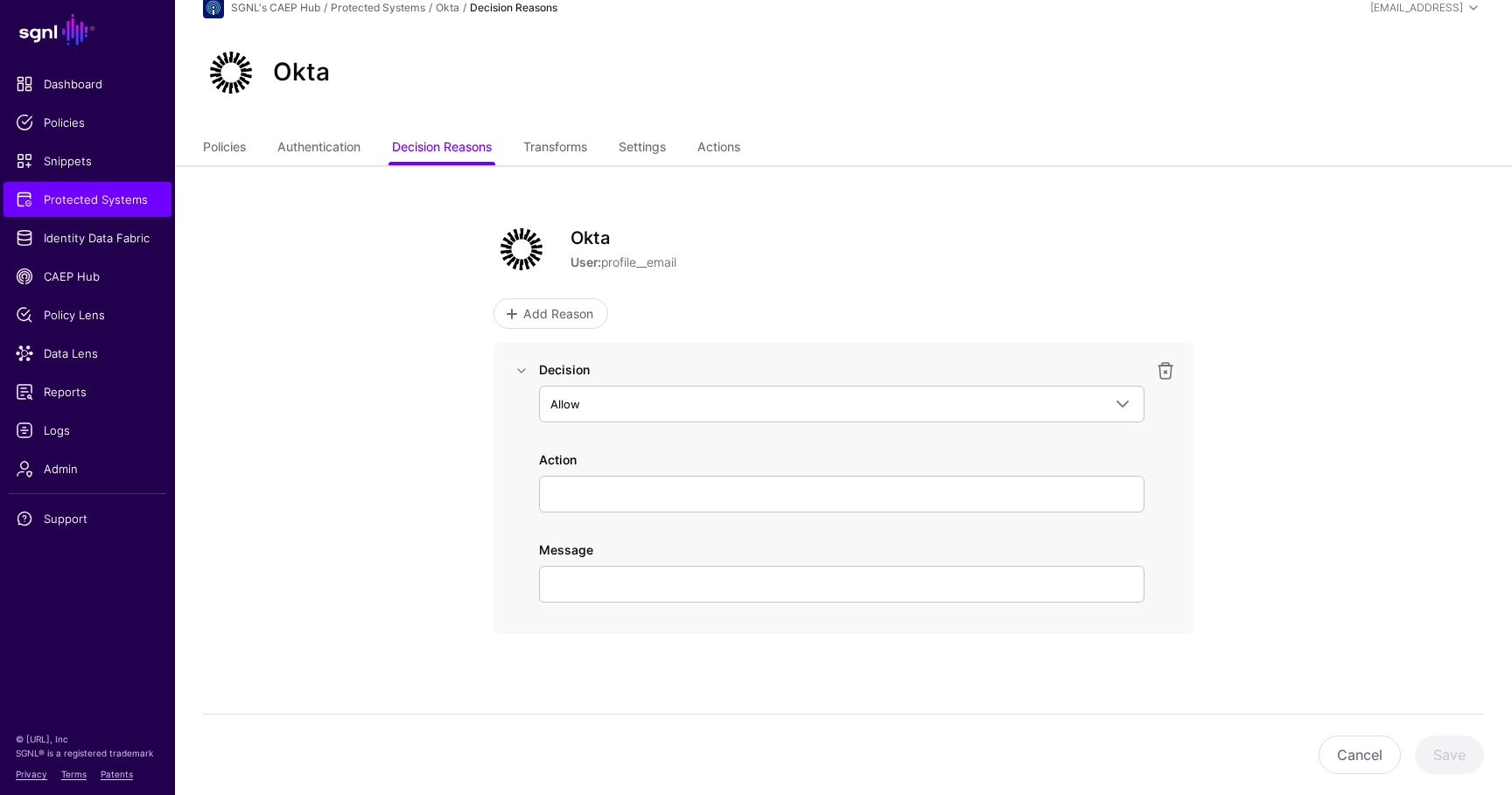
click at [1164, 381] on div at bounding box center [1166, 488] width 28 height 256
click at [1165, 376] on link at bounding box center [1166, 370] width 21 height 21
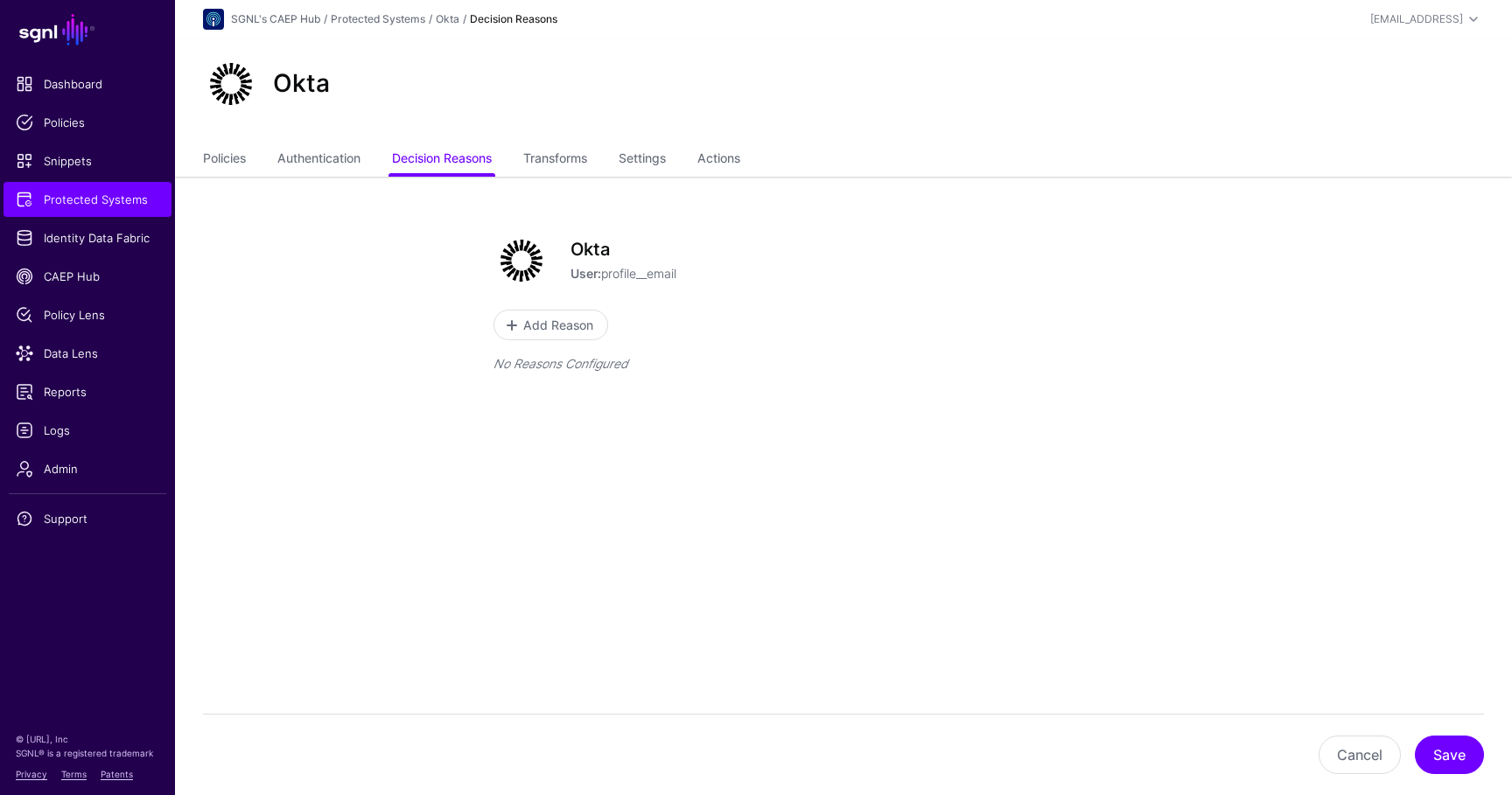
scroll to position [0, 0]
click at [569, 158] on link "Transforms" at bounding box center [555, 160] width 64 height 33
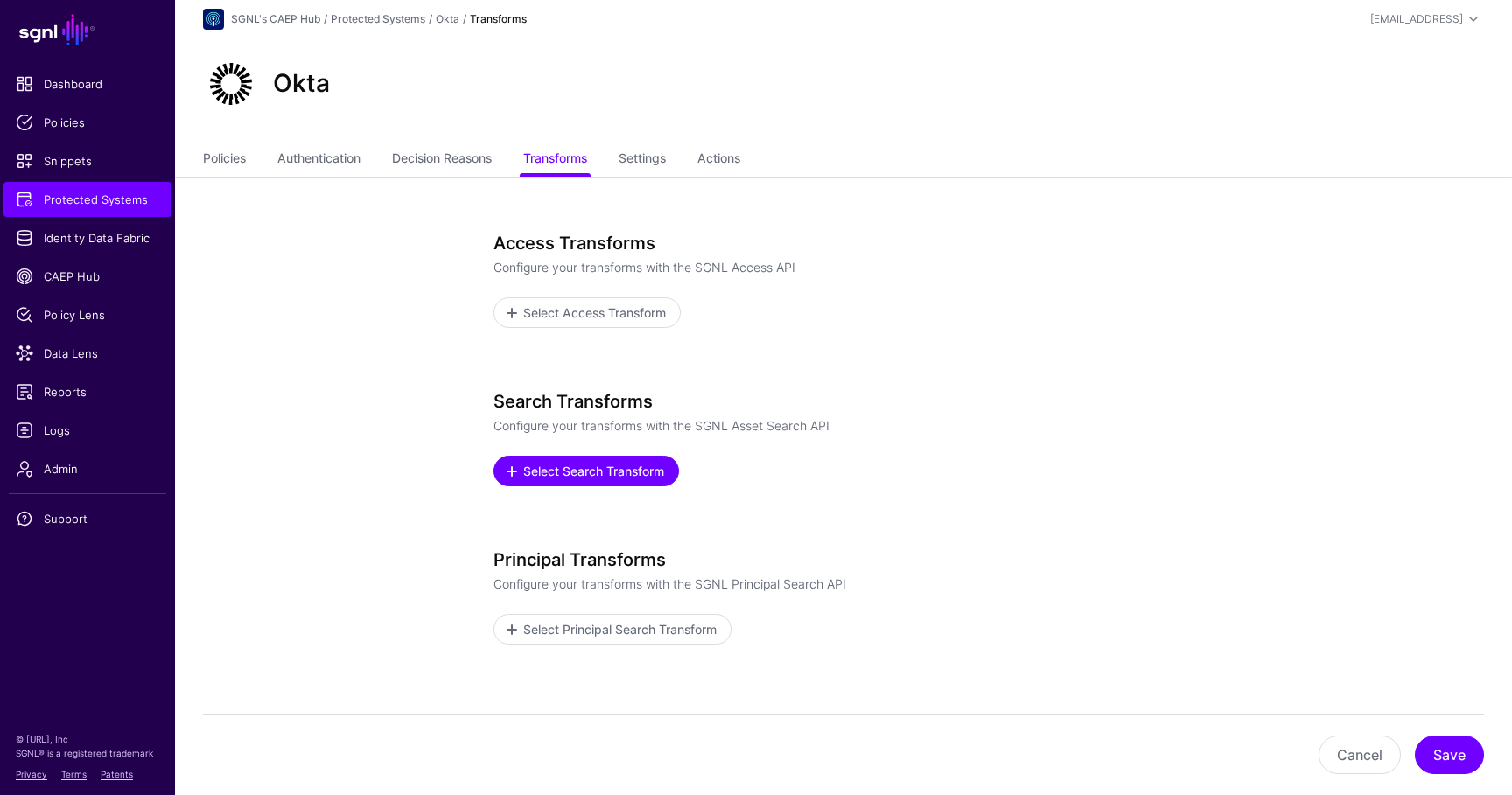
click at [586, 469] on span "Select Search Transform" at bounding box center [594, 470] width 145 height 19
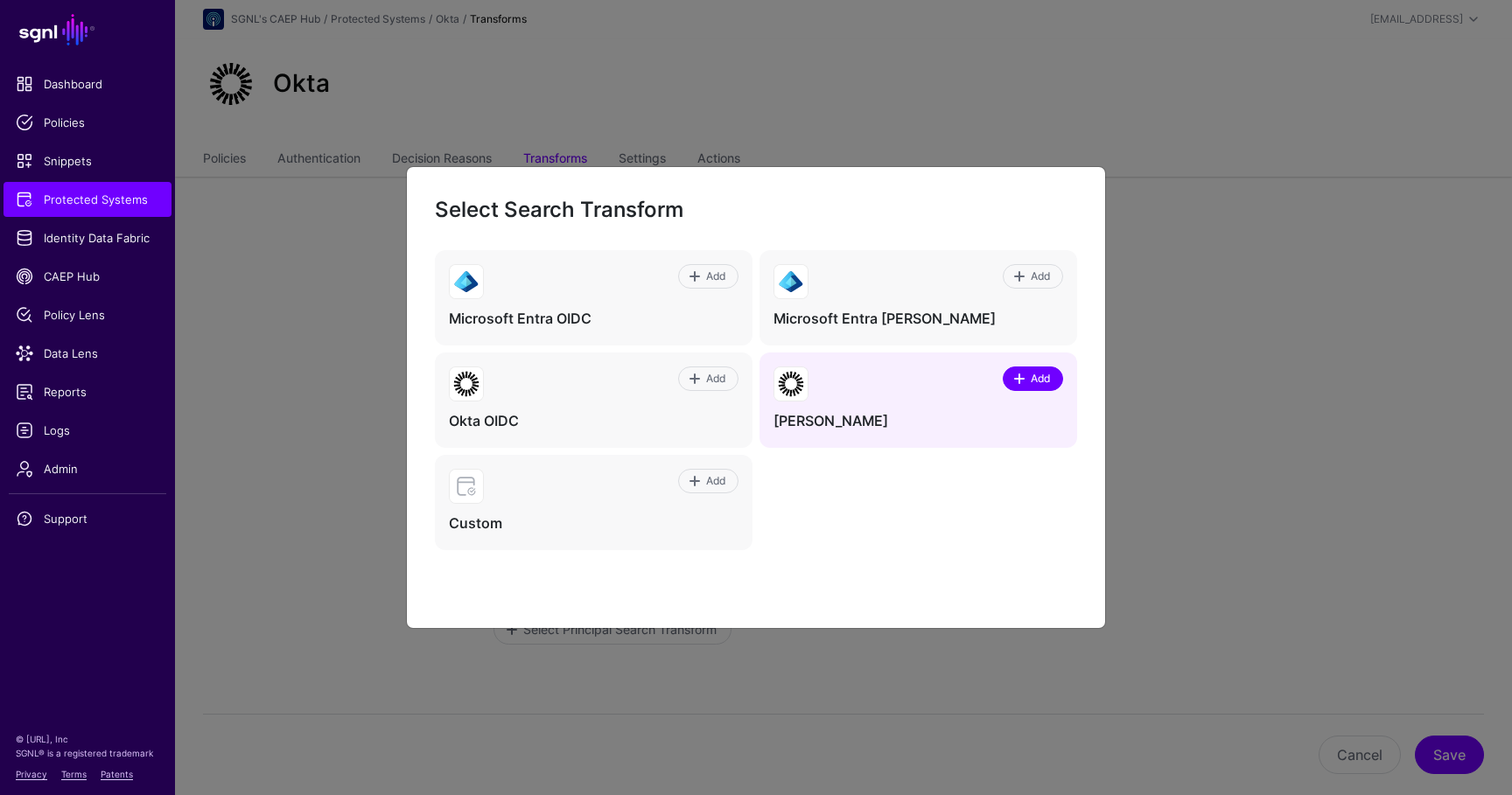
click at [1031, 375] on span "Add" at bounding box center [1041, 379] width 24 height 16
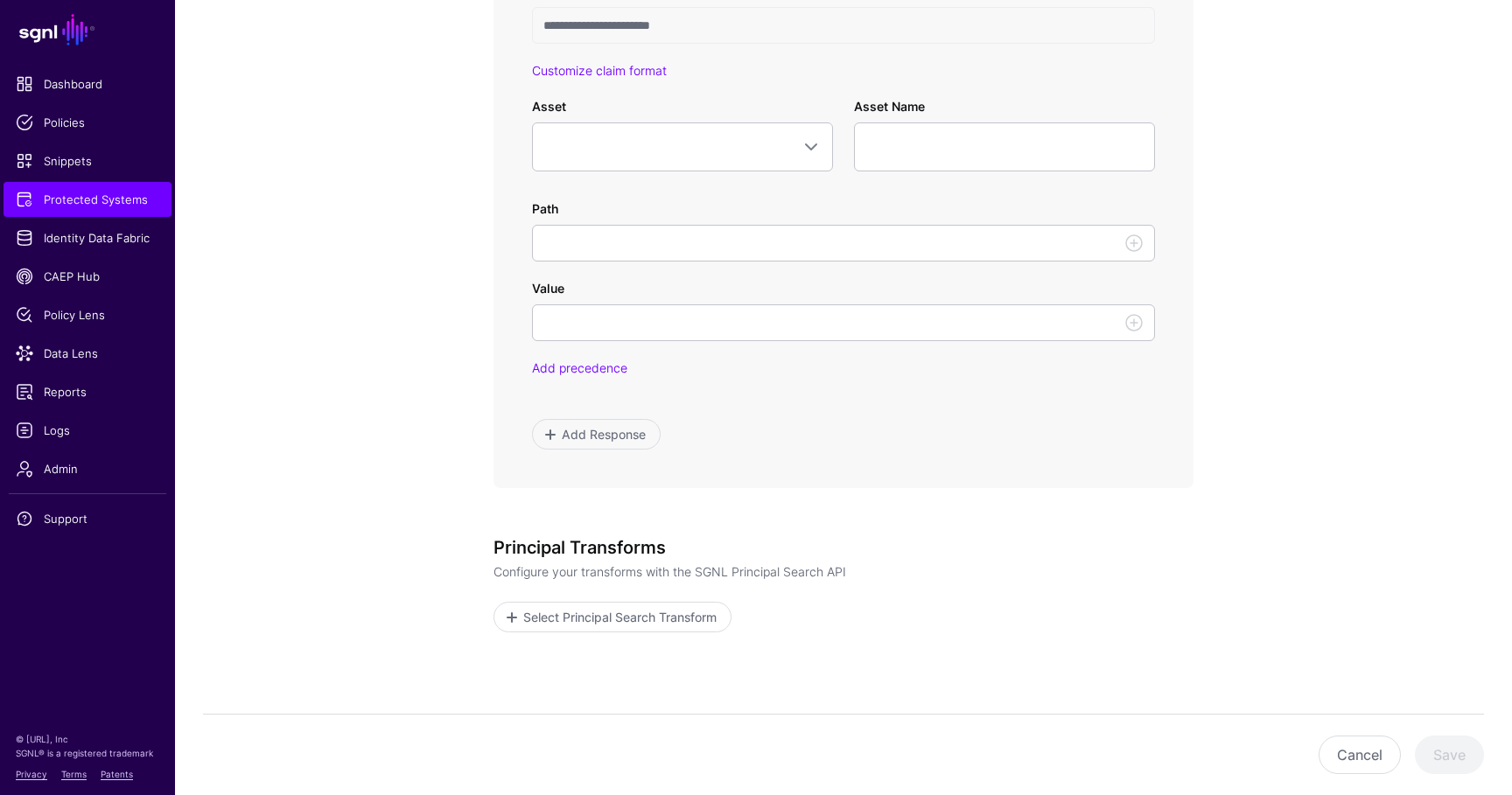
scroll to position [1175, 0]
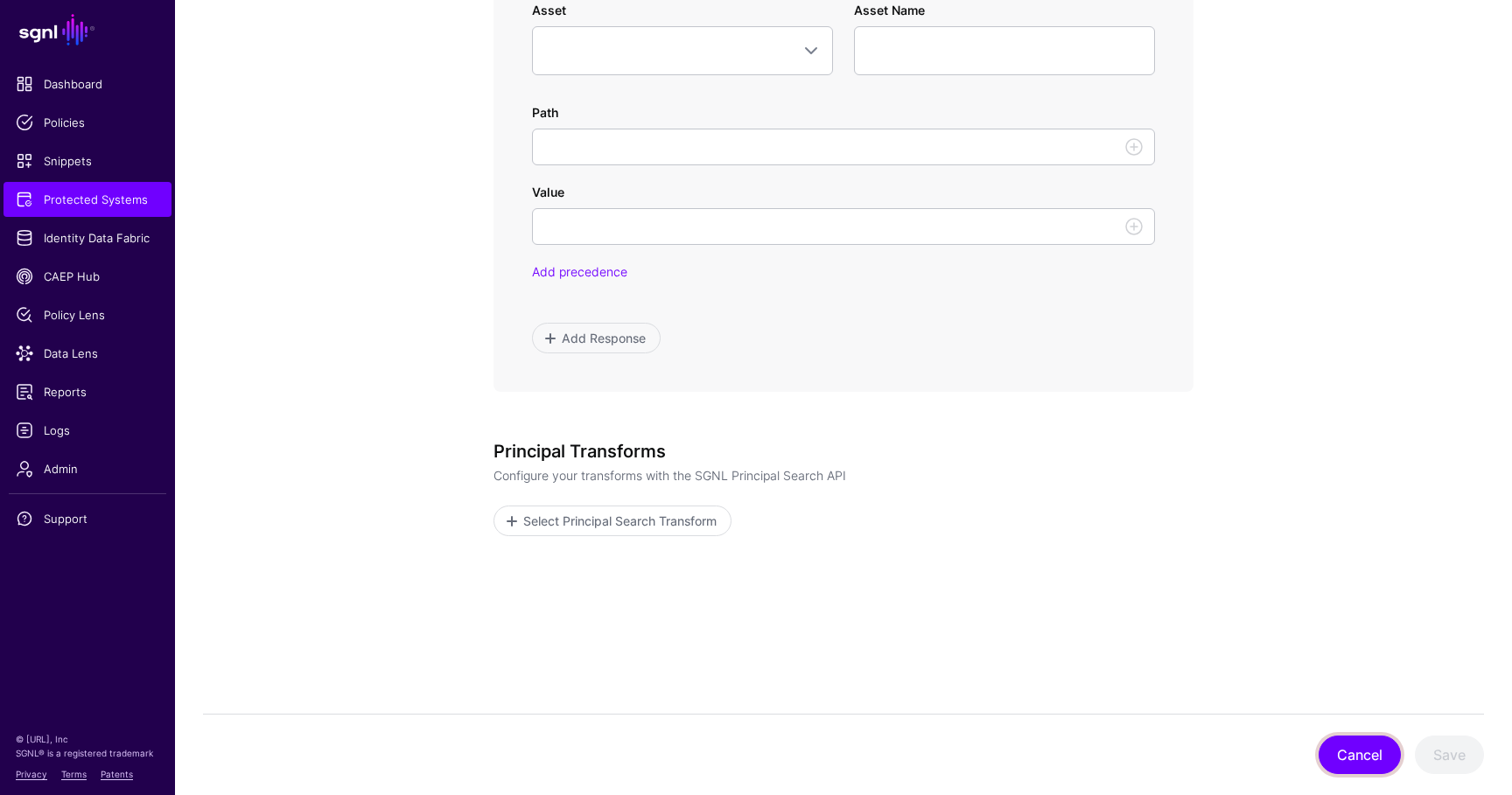
click at [1343, 748] on button "Cancel" at bounding box center [1360, 754] width 82 height 39
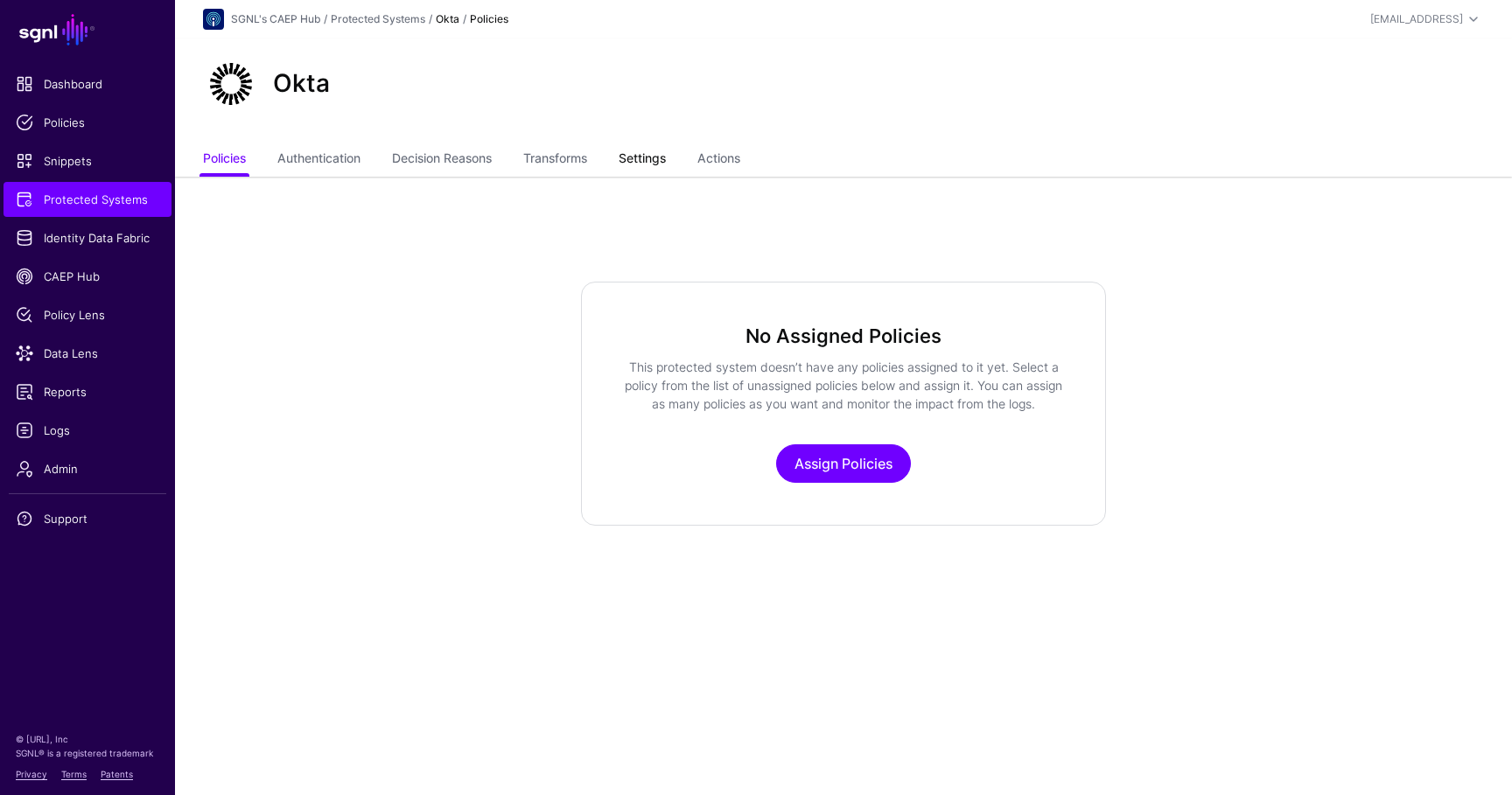
click at [661, 175] on link "Settings" at bounding box center [642, 160] width 48 height 33
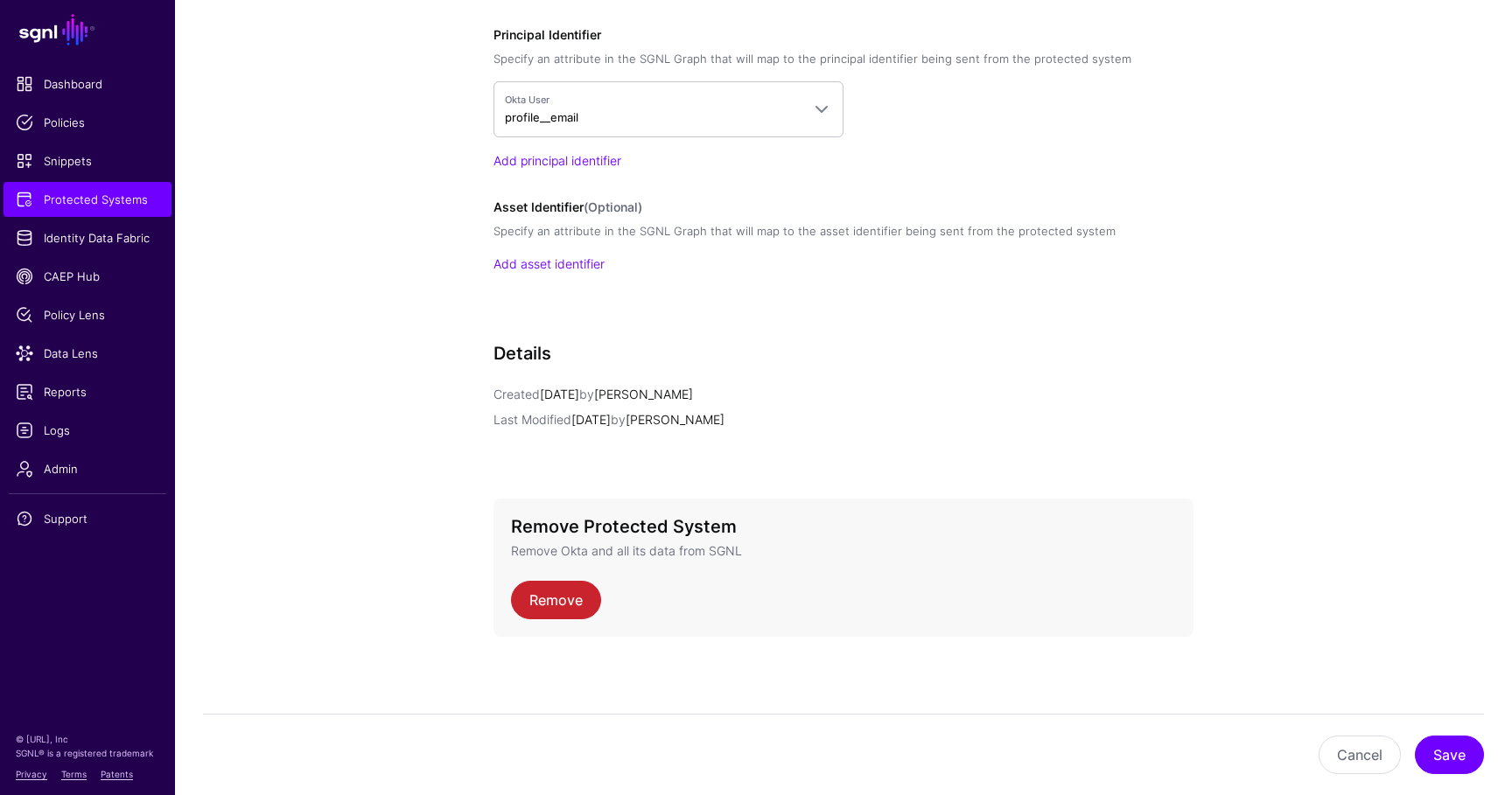
scroll to position [1505, 0]
click at [569, 262] on link "Add asset identifier" at bounding box center [549, 262] width 111 height 15
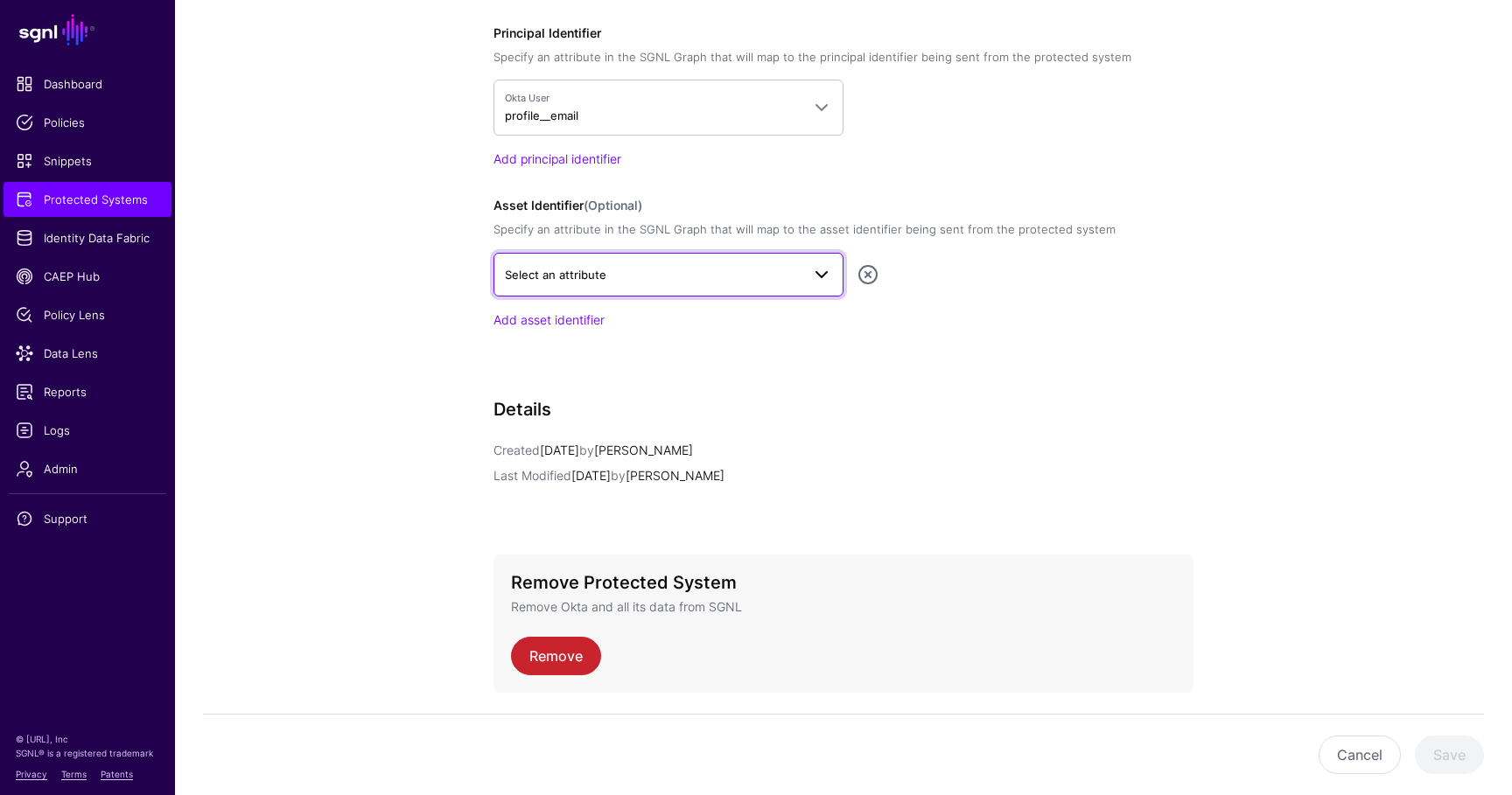
click at [766, 277] on span "Select an attribute" at bounding box center [653, 274] width 296 height 19
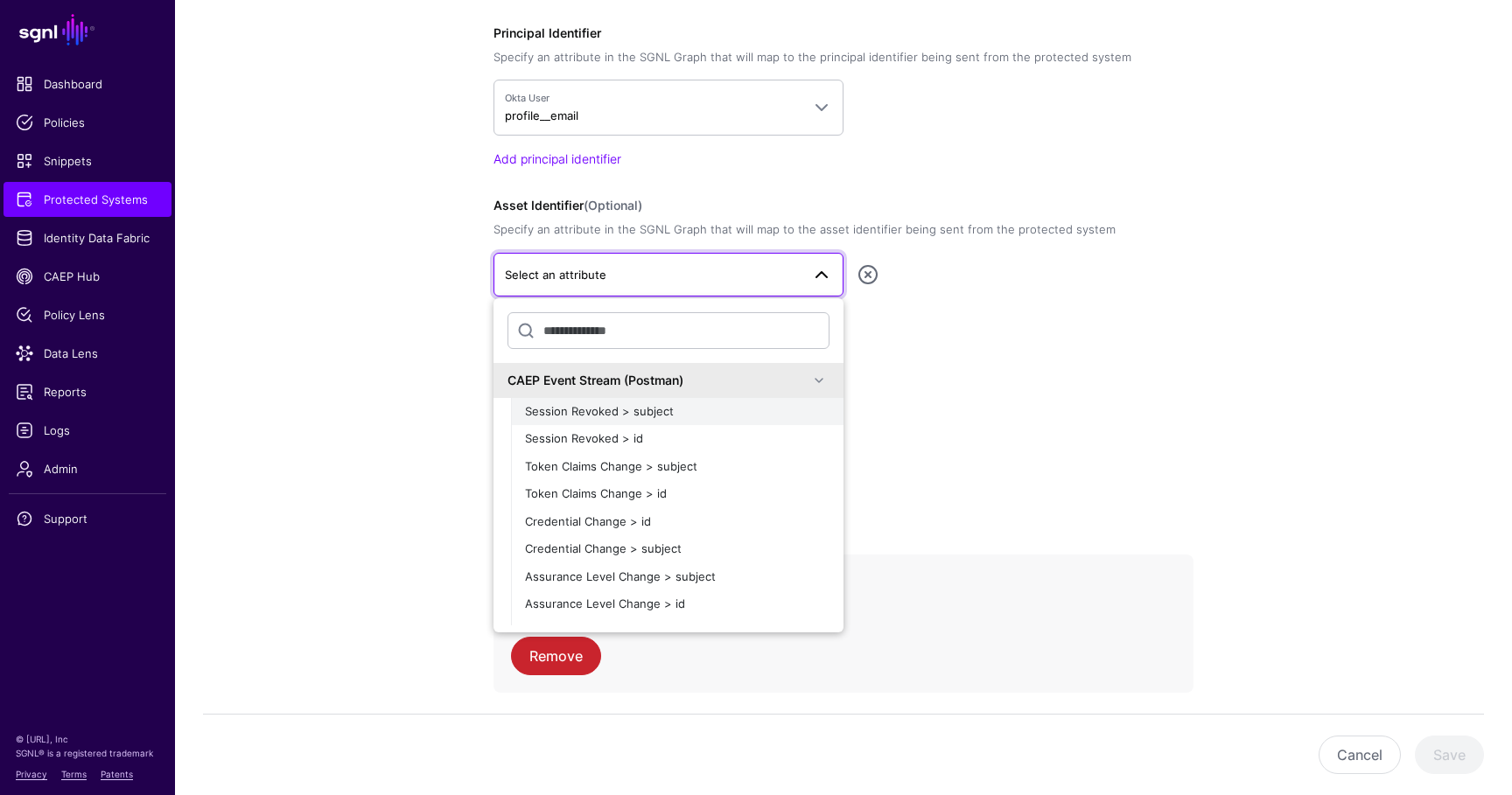
click at [650, 405] on span "Session Revoked > subject" at bounding box center [600, 411] width 149 height 14
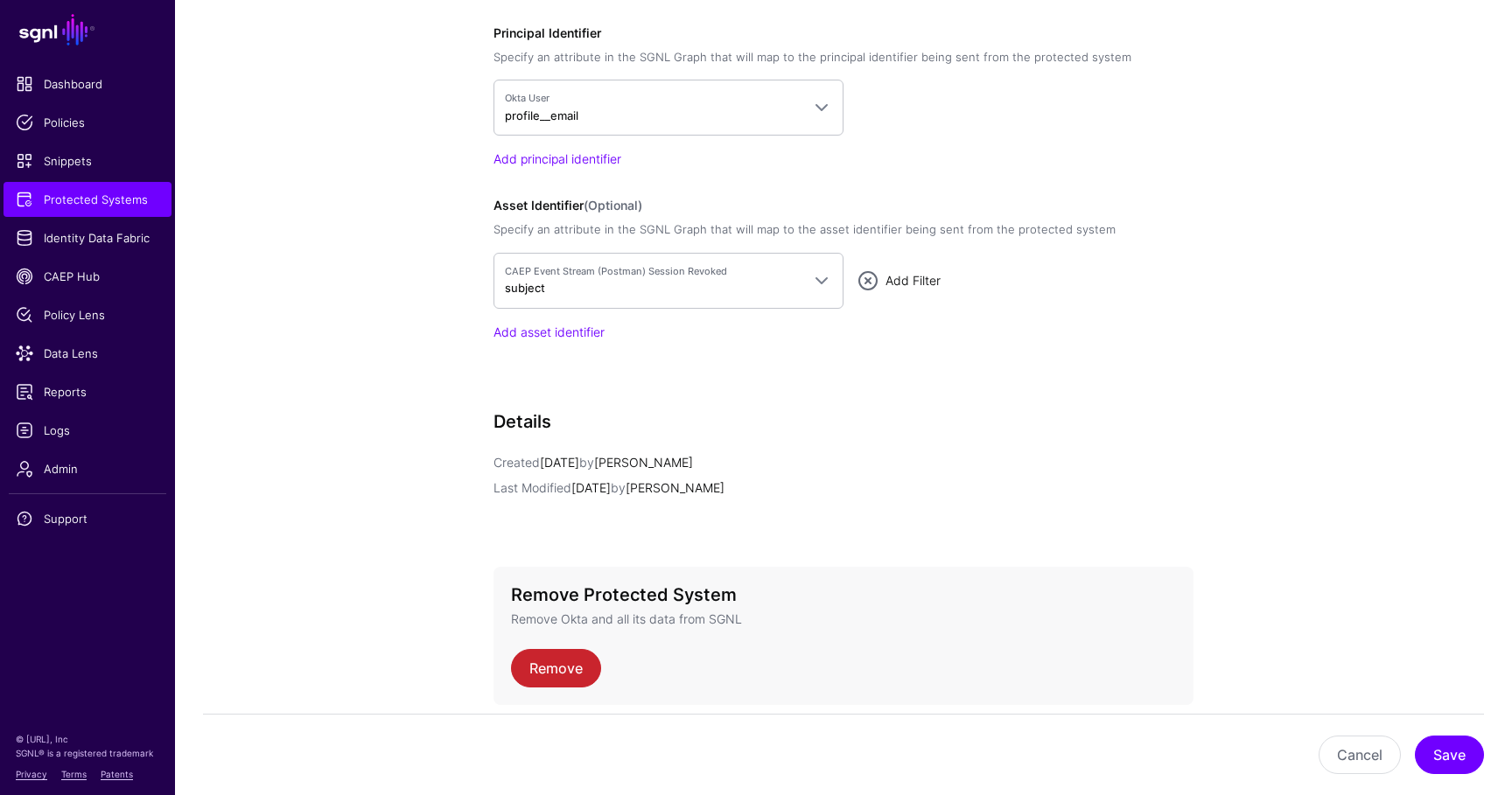
click at [917, 287] on link "Add Filter" at bounding box center [913, 280] width 56 height 15
